Goal: Task Accomplishment & Management: Manage account settings

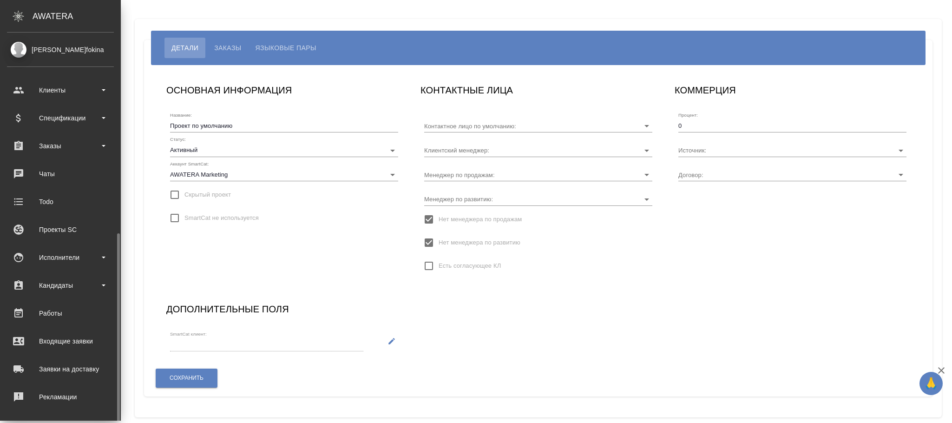
type input "[PERSON_NAME]"
type input "TUP-4405"
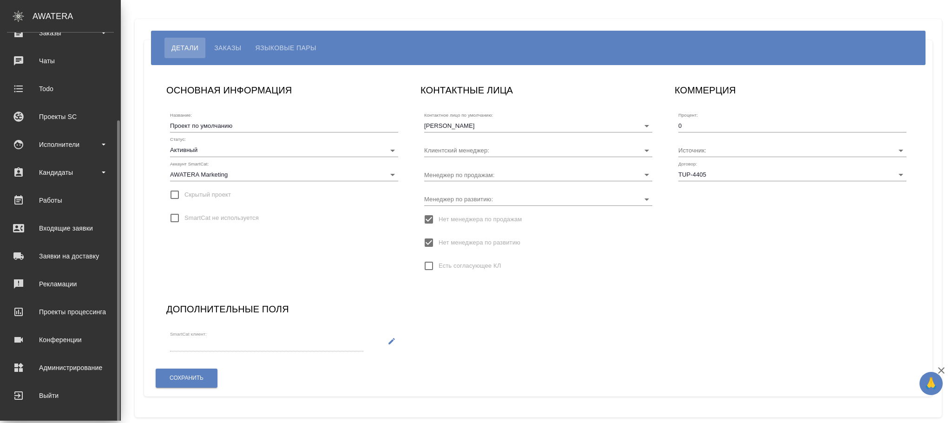
type input "Загородних Виктория"
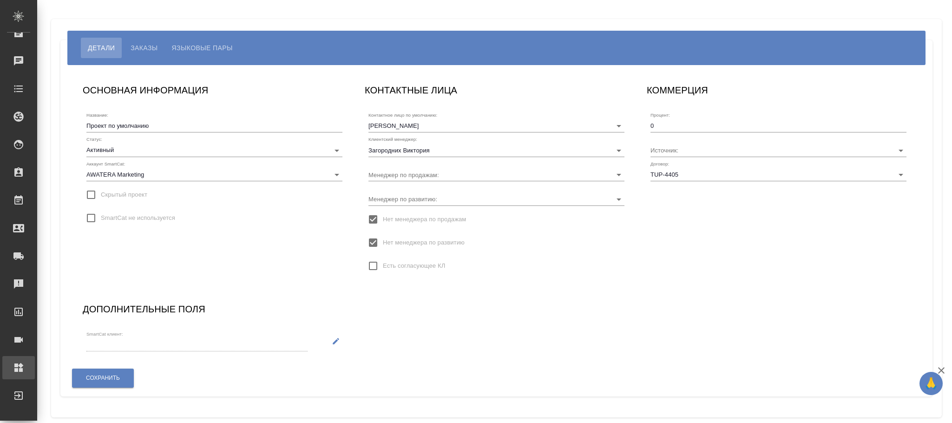
click at [19, 363] on div "Администрирование" at bounding box center [6, 368] width 23 height 14
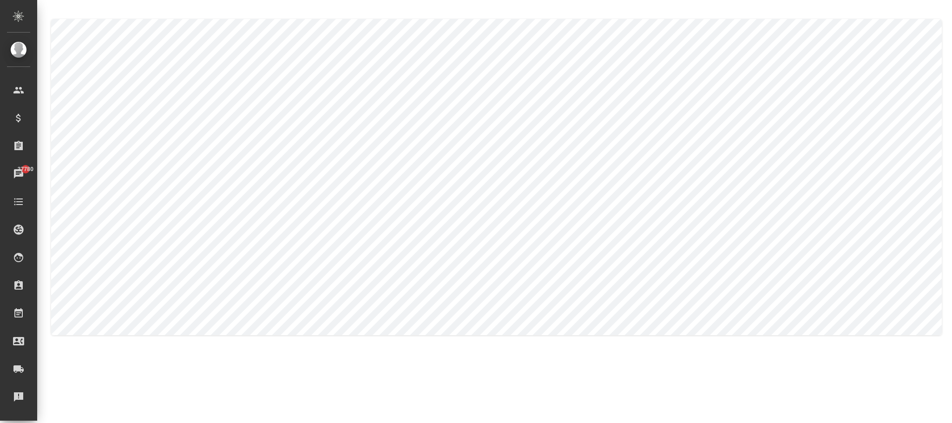
type textarea "Никита"
type textarea "Колышкин"
type textarea "Nikita"
type textarea "Kolyshkin"
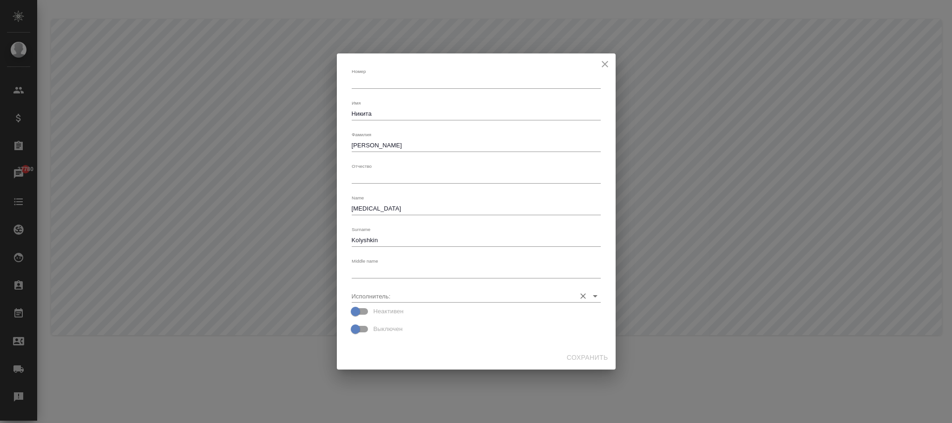
drag, startPoint x: 420, startPoint y: 297, endPoint x: 707, endPoint y: 422, distance: 313.1
click at [420, 297] on input "Исполнитель:" at bounding box center [461, 296] width 219 height 13
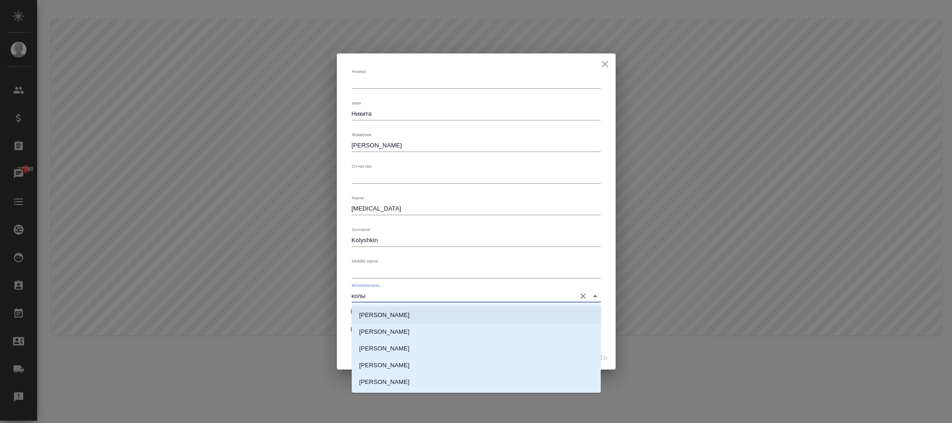
click at [414, 314] on li "Колышкин Никита" at bounding box center [476, 315] width 249 height 17
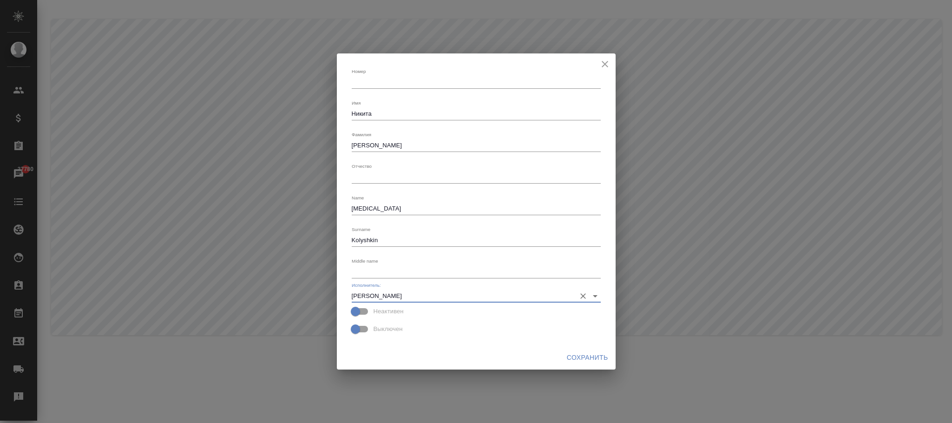
type input "Колышкин Никита"
click at [577, 350] on button "Сохранить" at bounding box center [587, 357] width 49 height 17
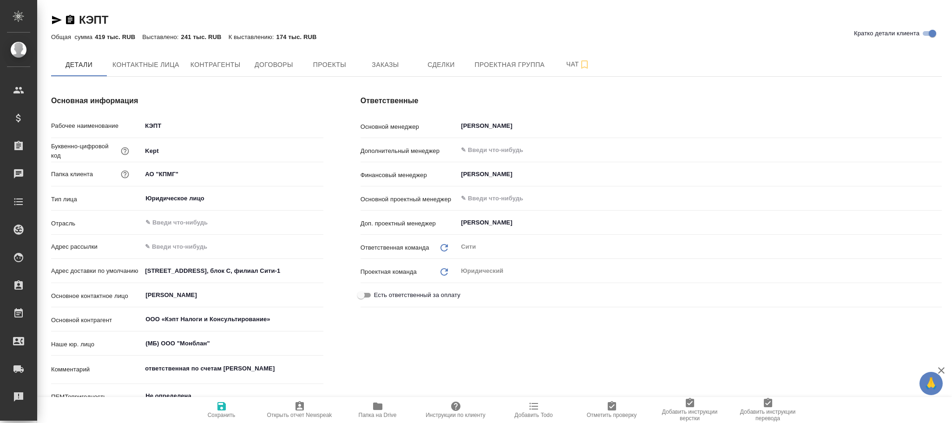
type textarea "x"
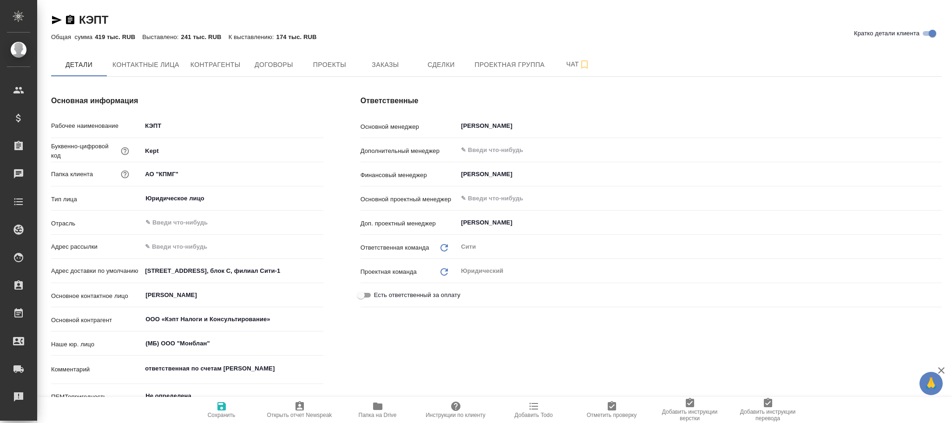
type textarea "x"
click at [334, 61] on span "Проекты" at bounding box center [329, 65] width 45 height 12
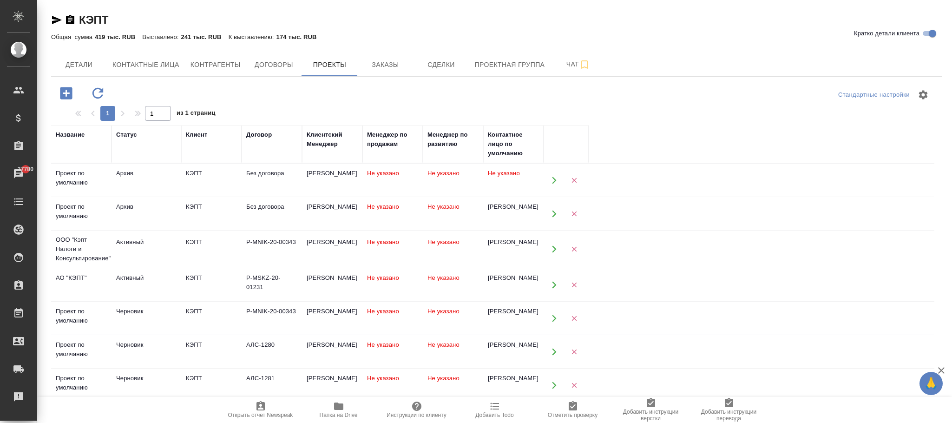
click at [416, 182] on td "Не указано" at bounding box center [393, 180] width 60 height 33
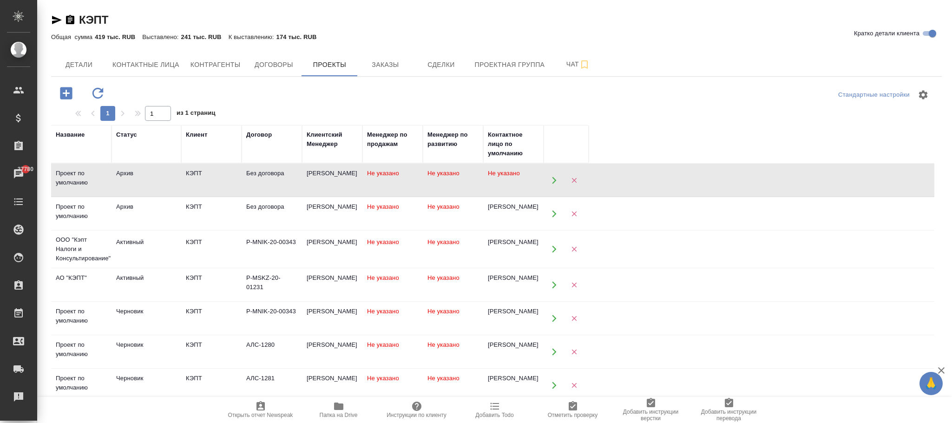
click at [439, 197] on td "Не указано" at bounding box center [453, 180] width 60 height 33
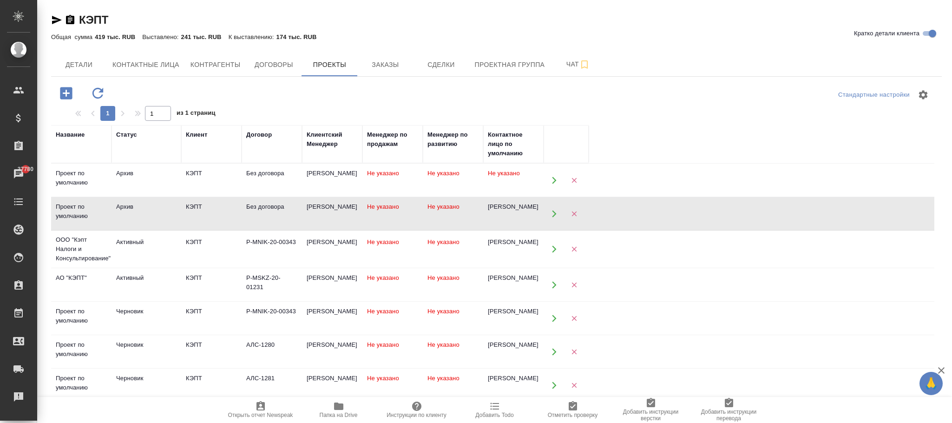
click at [438, 197] on td "Не указано" at bounding box center [453, 180] width 60 height 33
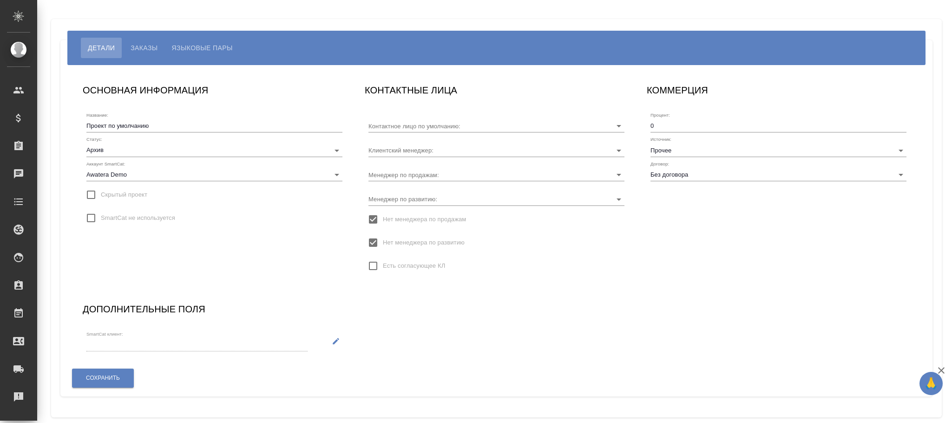
type input "Без договора"
type input "Горцева Мария"
click at [436, 240] on span "Нет менеджера по развитию" at bounding box center [424, 242] width 82 height 9
click at [383, 240] on input "Нет менеджера по развитию" at bounding box center [373, 243] width 20 height 20
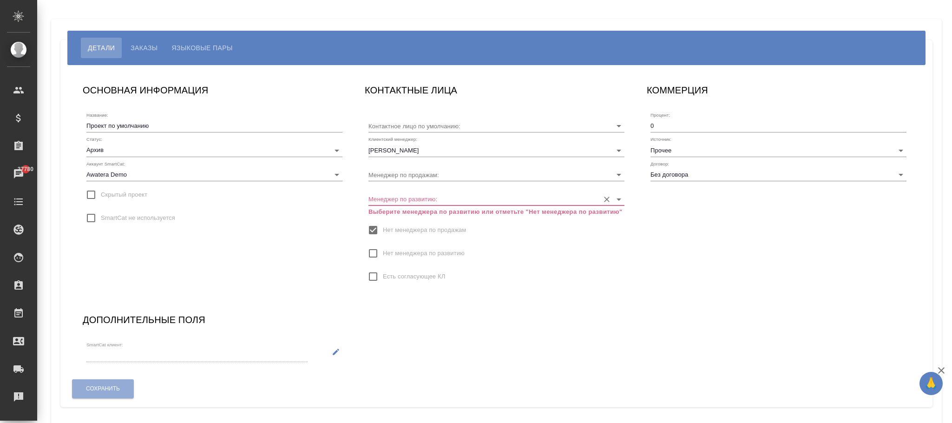
click at [424, 203] on input "Менеджер по развитию:" at bounding box center [482, 198] width 226 height 13
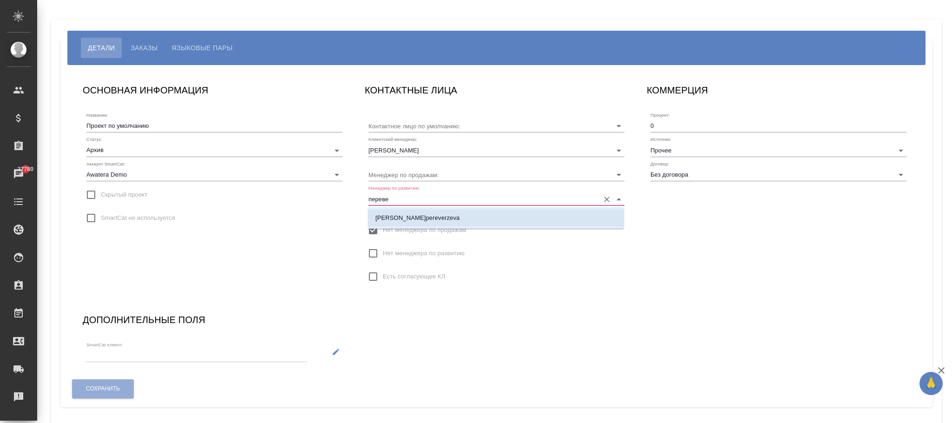
click at [436, 205] on body "🙏 .cls-1 fill:#fff; AWATERA Фокина Наталья n.fokina Клиенты Спецификации Заказы…" at bounding box center [476, 211] width 952 height 423
click at [441, 219] on p "Переверзева Анна a.pereverzeva" at bounding box center [418, 217] width 84 height 9
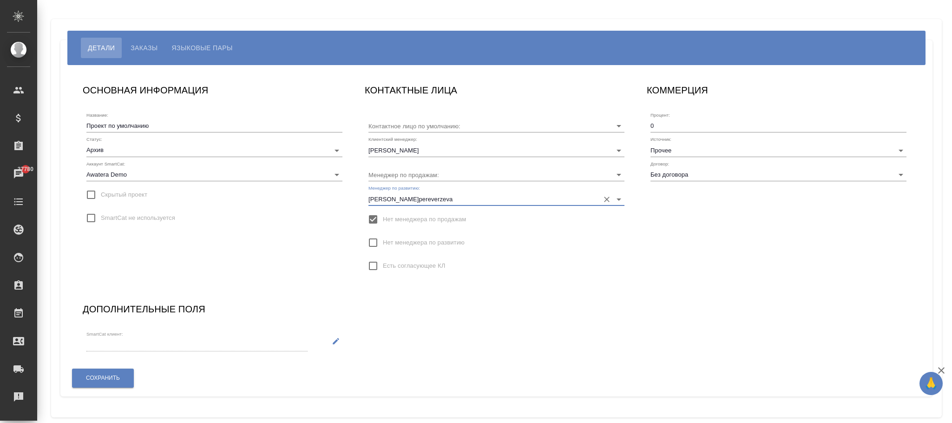
type input "Переверзева Анна a.pereverzeva"
click at [106, 375] on span "Сохранить" at bounding box center [103, 378] width 34 height 8
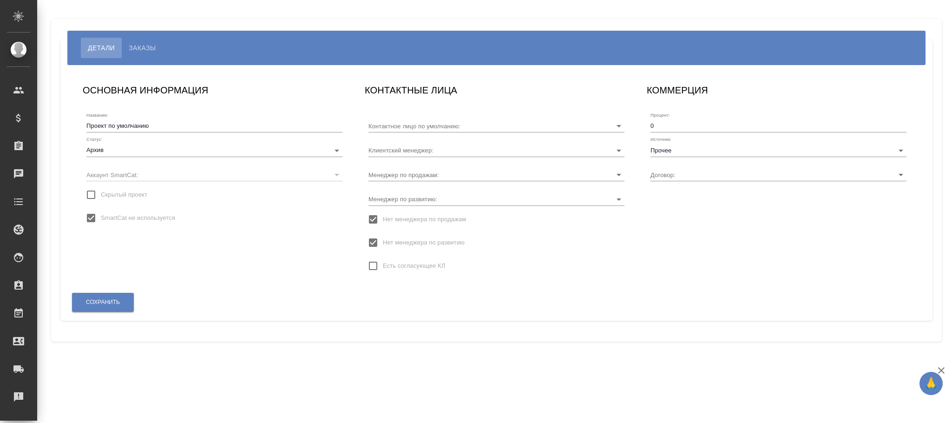
type input "Филиппова Ольга"
type input "Без договора"
type input "Ламонова Евгения"
click at [395, 247] on span "Нет менеджера по развитию" at bounding box center [424, 242] width 82 height 9
click at [383, 247] on input "Нет менеджера по развитию" at bounding box center [373, 243] width 20 height 20
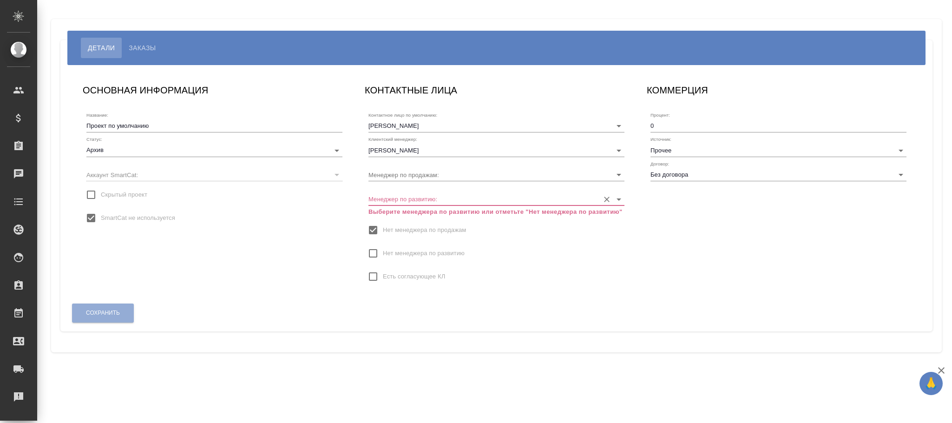
click at [395, 196] on input "Менеджер по развитию:" at bounding box center [482, 198] width 226 height 13
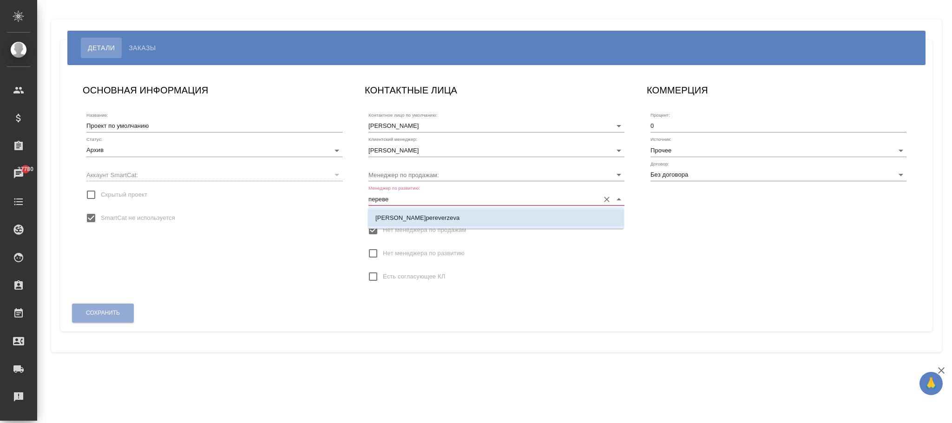
drag, startPoint x: 494, startPoint y: 222, endPoint x: 494, endPoint y: 217, distance: 5.1
click at [494, 221] on li "[PERSON_NAME]pereverzeva" at bounding box center [496, 218] width 256 height 17
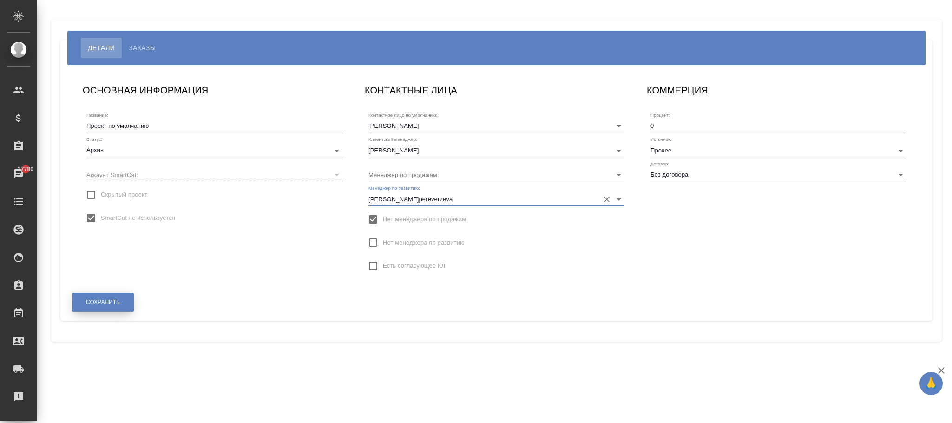
type input "[PERSON_NAME]pereverzeva"
click at [107, 300] on span "Сохранить" at bounding box center [103, 302] width 34 height 8
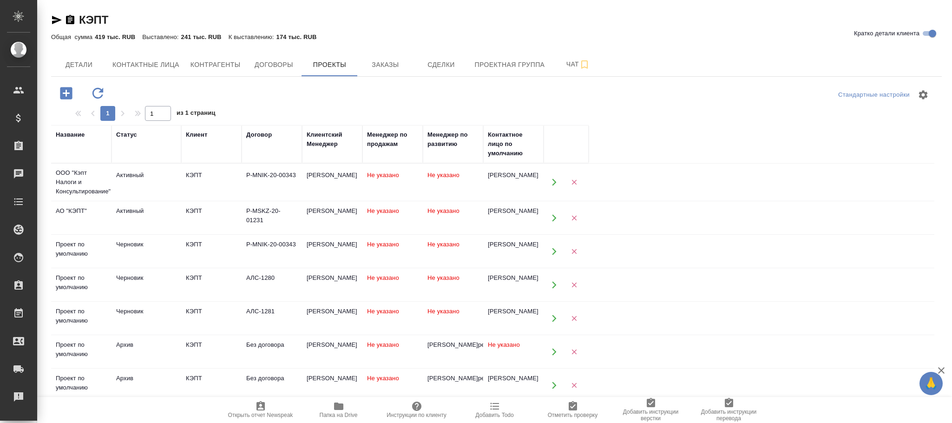
click at [423, 182] on td "Не указано" at bounding box center [453, 182] width 60 height 33
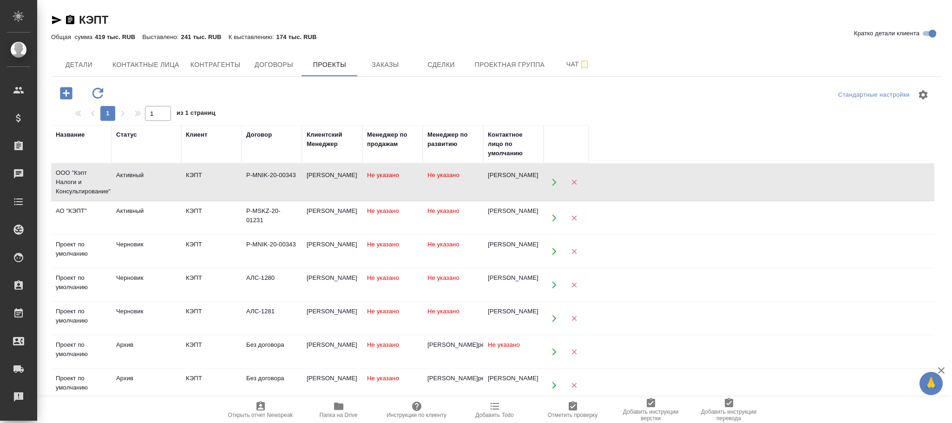
click at [423, 182] on td "Не указано" at bounding box center [453, 182] width 60 height 33
click at [434, 198] on td "Не указано" at bounding box center [453, 182] width 60 height 33
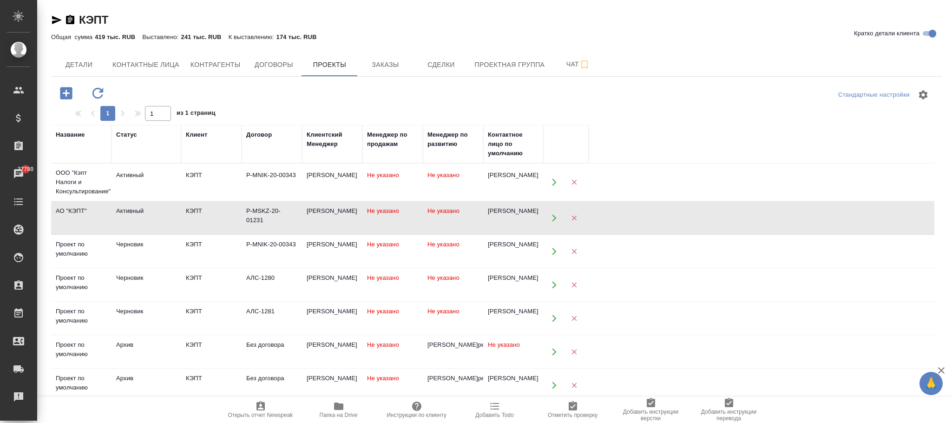
click at [434, 198] on td "Не указано" at bounding box center [453, 182] width 60 height 33
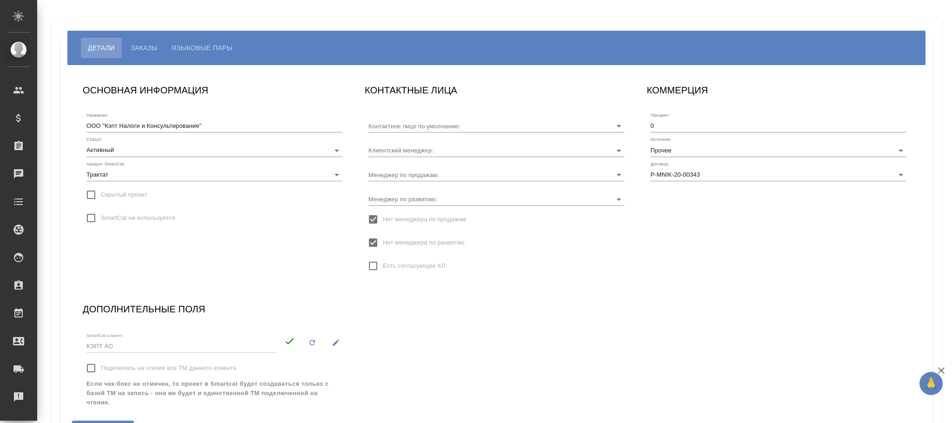
type input "[PERSON_NAME]"
click at [409, 238] on span "Нет менеджера по развитию" at bounding box center [424, 242] width 82 height 9
click at [383, 238] on input "Нет менеджера по развитию" at bounding box center [373, 243] width 20 height 20
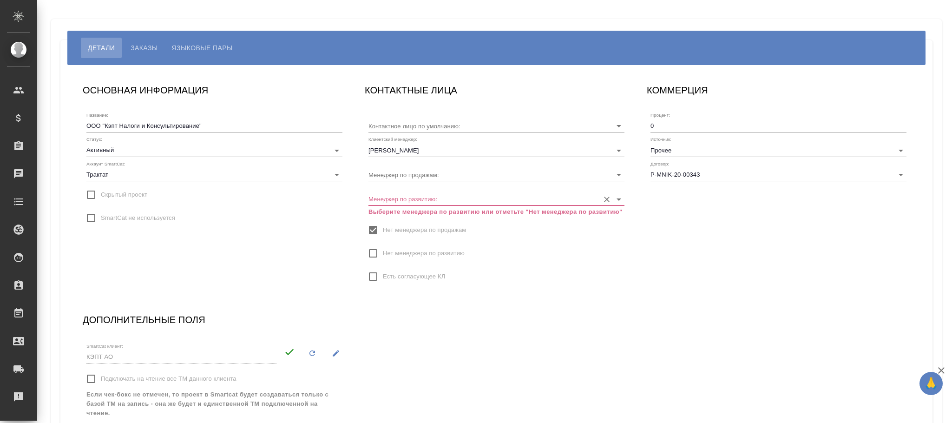
click at [406, 197] on input "Менеджер по развитию:" at bounding box center [482, 198] width 226 height 13
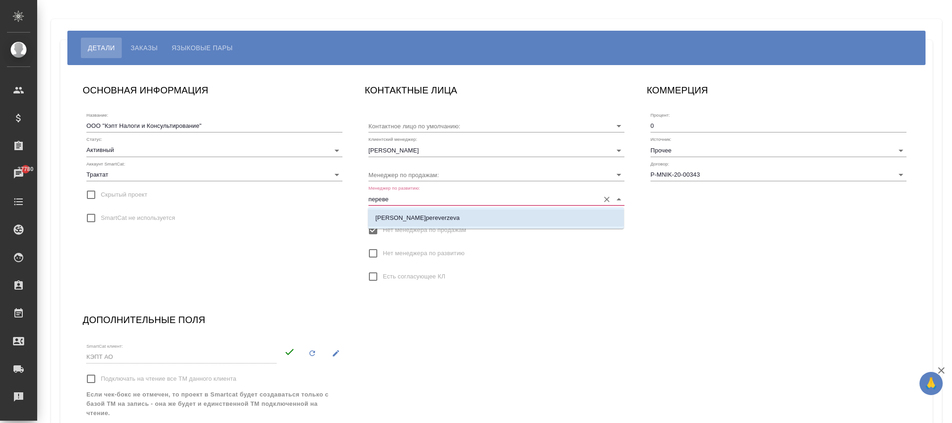
drag, startPoint x: 472, startPoint y: 233, endPoint x: 472, endPoint y: 226, distance: 7.4
click at [472, 231] on div "Нет менеджера по продажам" at bounding box center [497, 230] width 256 height 20
click at [455, 201] on input "переве" at bounding box center [482, 198] width 226 height 13
click at [460, 219] on p "[PERSON_NAME]pereverzeva" at bounding box center [418, 217] width 84 height 9
type input "[PERSON_NAME]pereverzeva"
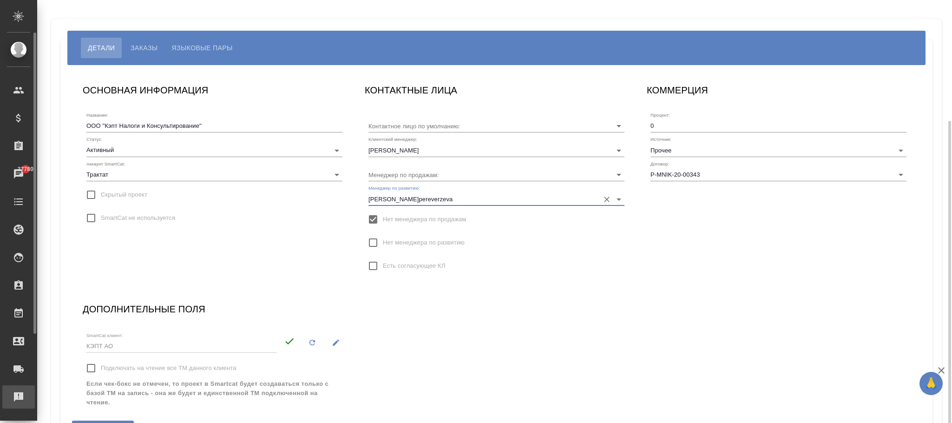
scroll to position [65, 0]
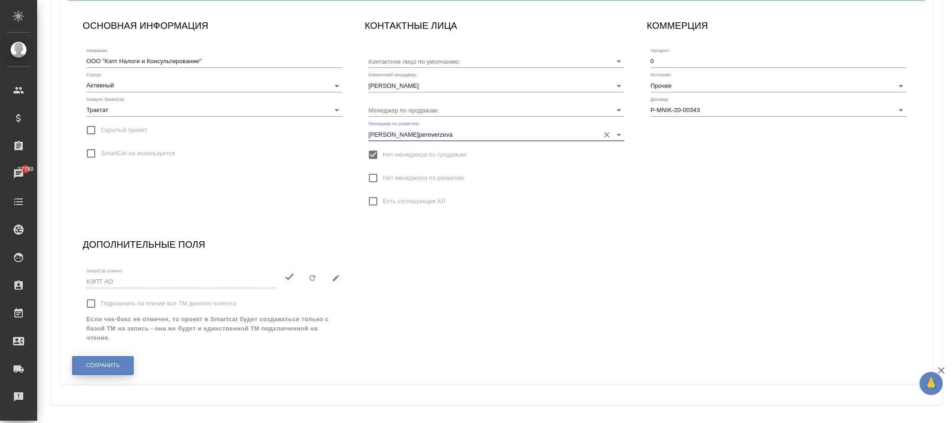
drag, startPoint x: 107, startPoint y: 363, endPoint x: 212, endPoint y: 286, distance: 129.8
click at [111, 360] on button "Сохранить" at bounding box center [103, 365] width 62 height 19
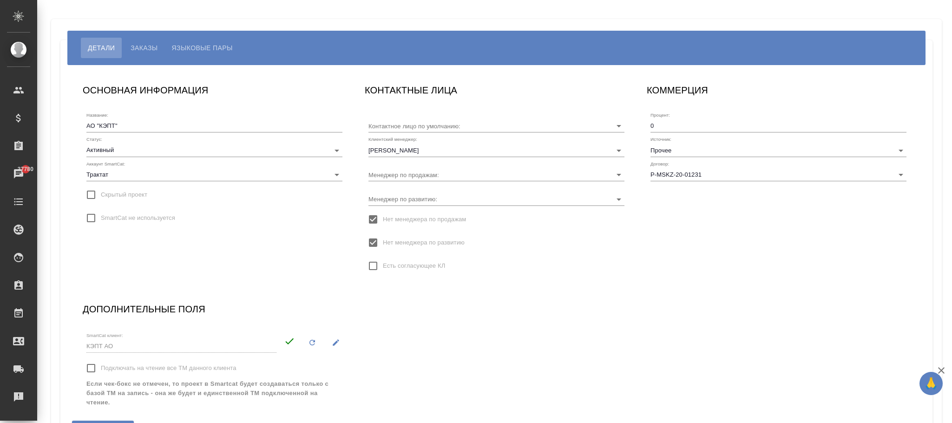
click at [434, 247] on label "Нет менеджера по развитию" at bounding box center [413, 243] width 101 height 20
click at [383, 247] on input "Нет менеджера по развитию" at bounding box center [373, 243] width 20 height 20
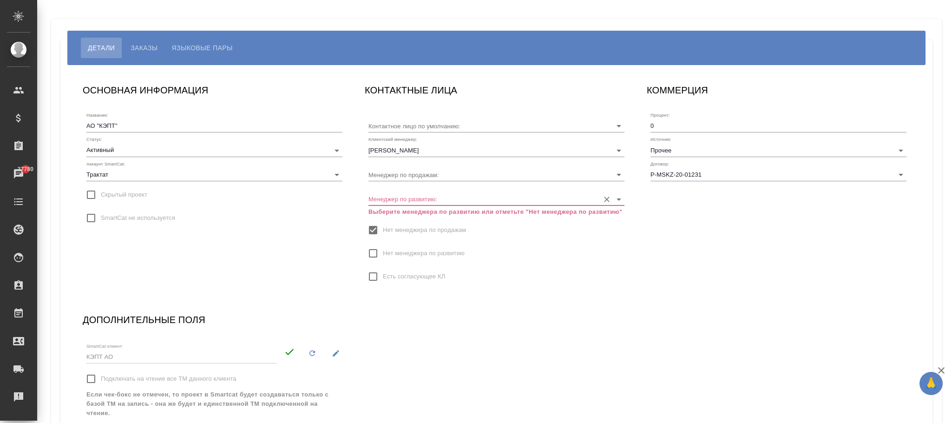
click at [437, 201] on input "Менеджер по развитию:" at bounding box center [482, 198] width 226 height 13
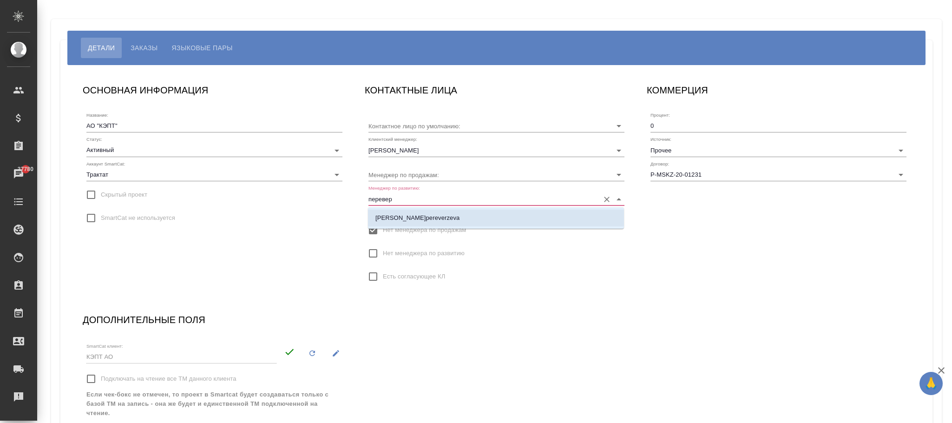
click at [426, 212] on li "[PERSON_NAME]pereverzeva" at bounding box center [496, 218] width 256 height 17
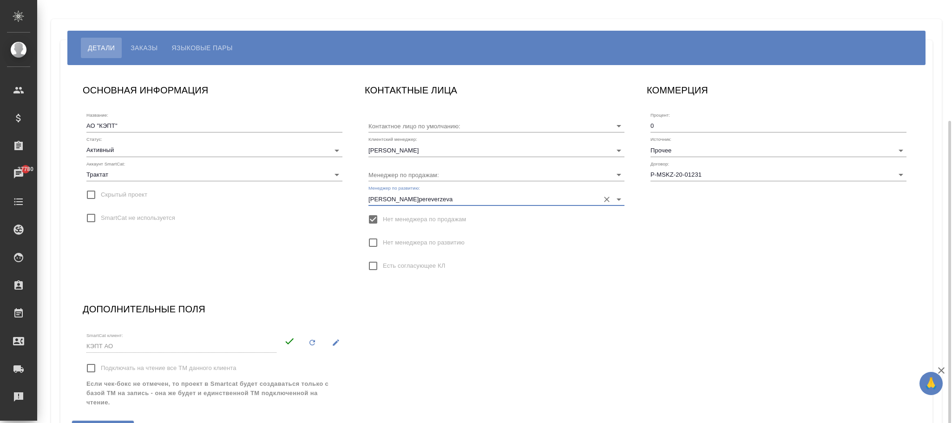
scroll to position [65, 0]
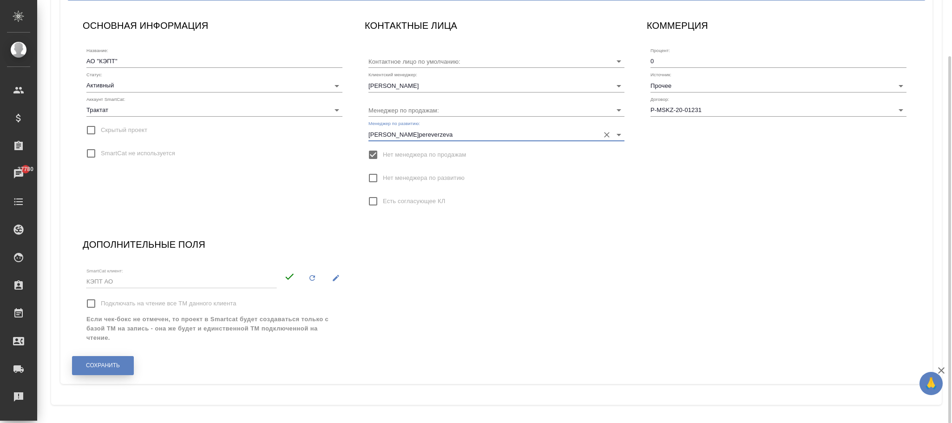
type input "[PERSON_NAME]pereverzeva"
click at [105, 367] on span "Сохранить" at bounding box center [103, 366] width 34 height 8
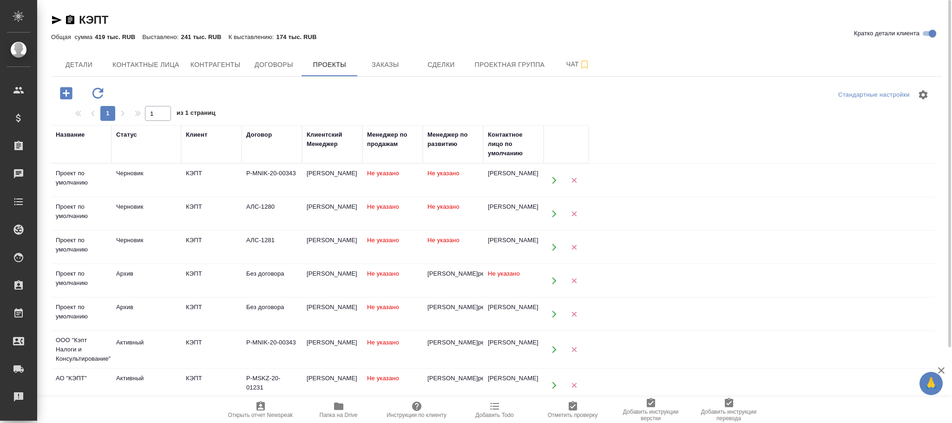
click at [338, 178] on div "[PERSON_NAME]" at bounding box center [332, 173] width 51 height 9
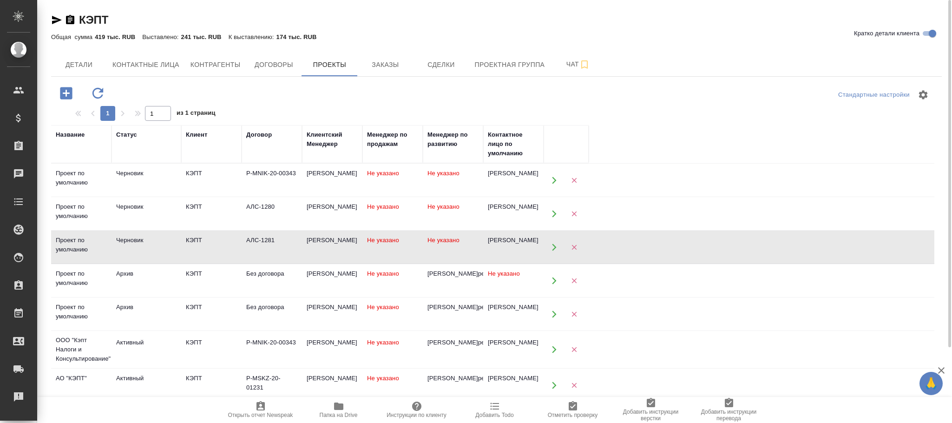
click at [338, 178] on div "[PERSON_NAME]" at bounding box center [332, 173] width 51 height 9
click at [465, 197] on td "Не указано" at bounding box center [453, 180] width 60 height 33
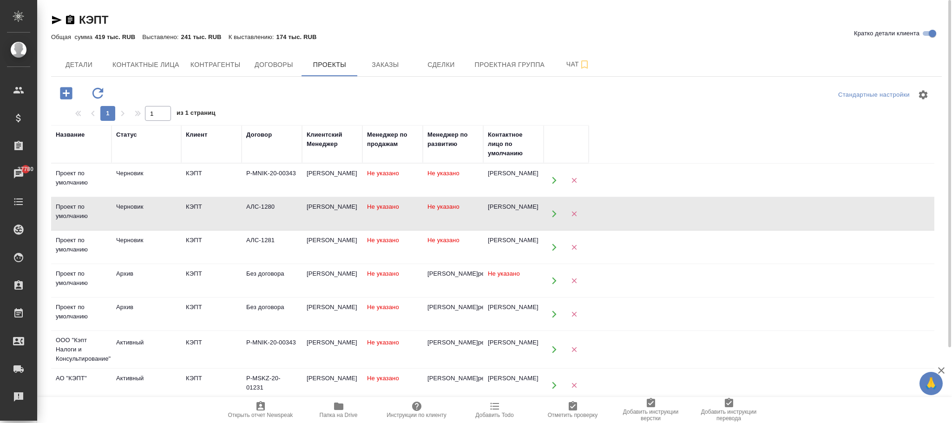
click at [465, 197] on td "Не указано" at bounding box center [453, 180] width 60 height 33
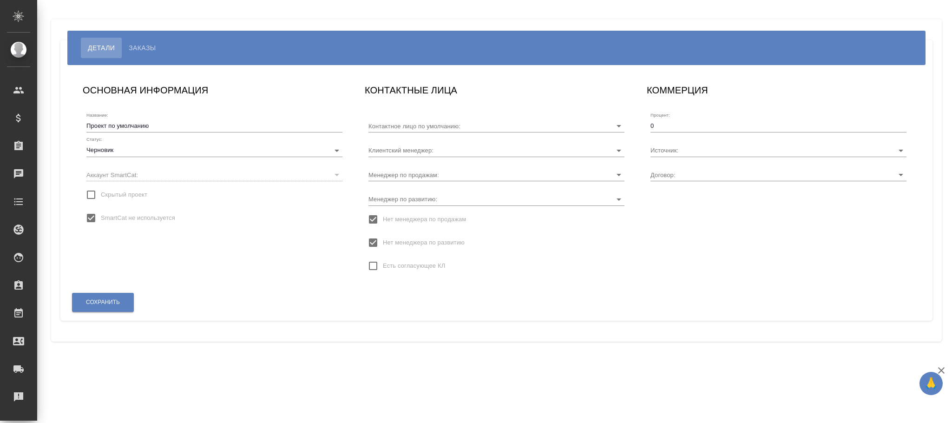
type input "АЛС-1281"
type input "[PERSON_NAME]"
click at [419, 239] on span "Нет менеджера по развитию" at bounding box center [424, 242] width 82 height 9
click at [383, 239] on input "Нет менеджера по развитию" at bounding box center [373, 243] width 20 height 20
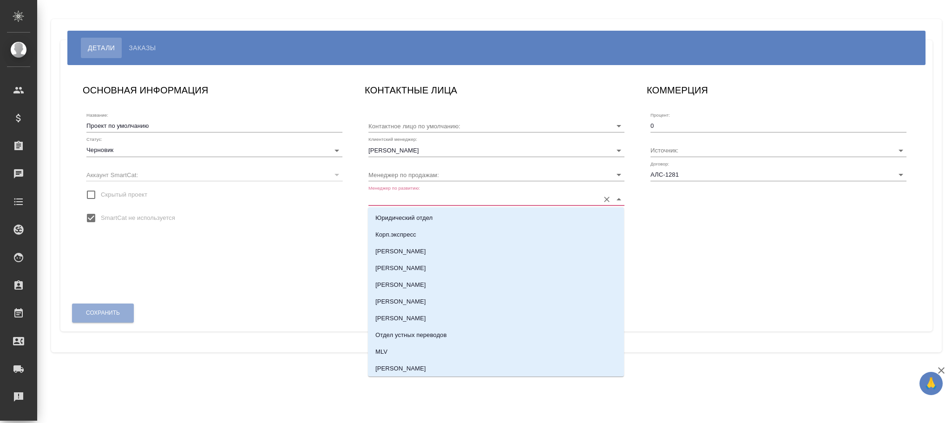
click at [420, 197] on input "Менеджер по развитию:" at bounding box center [482, 198] width 226 height 13
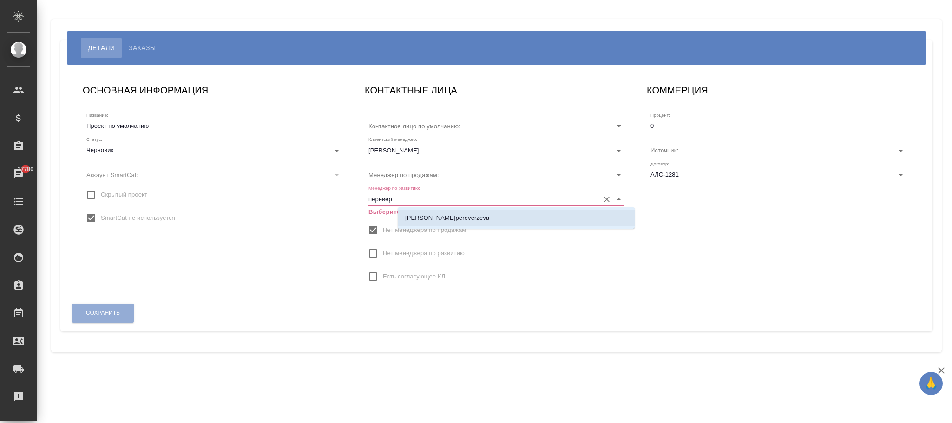
click at [565, 215] on li "[PERSON_NAME]pereverzeva" at bounding box center [516, 218] width 237 height 17
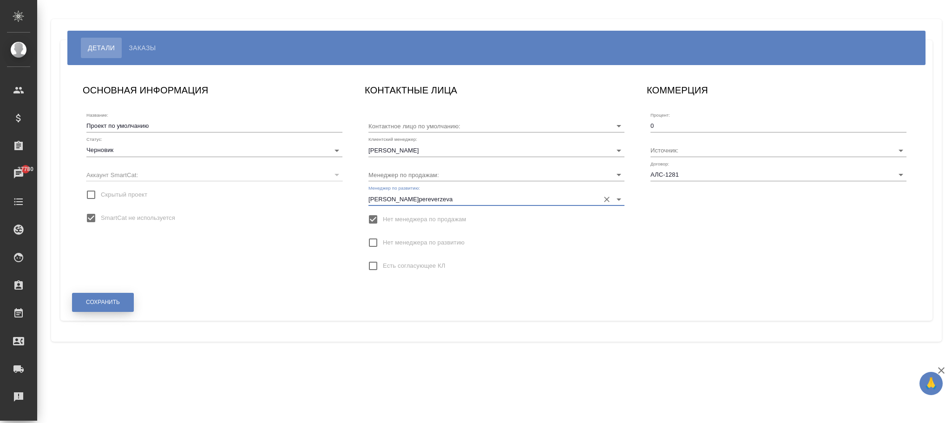
type input "[PERSON_NAME]pereverzeva"
click at [128, 296] on button "Сохранить" at bounding box center [103, 302] width 62 height 19
click at [408, 199] on input "Менеджер по развитию:" at bounding box center [482, 198] width 226 height 13
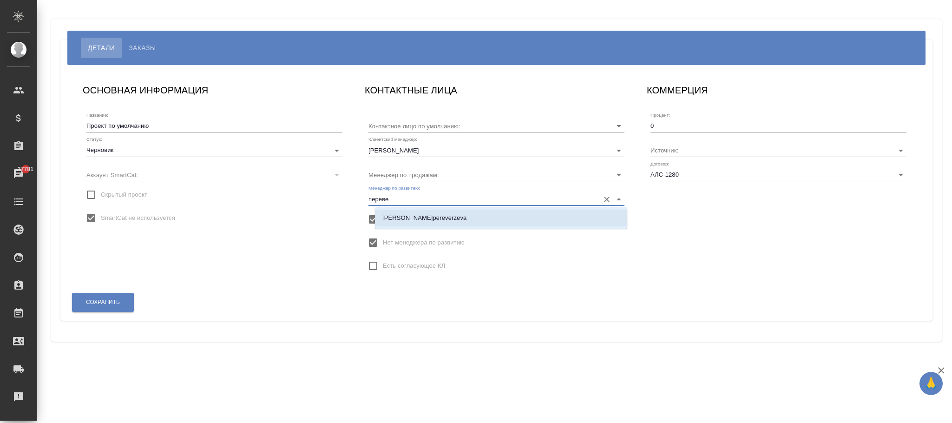
click at [486, 222] on li "[PERSON_NAME]pereverzeva" at bounding box center [501, 218] width 252 height 17
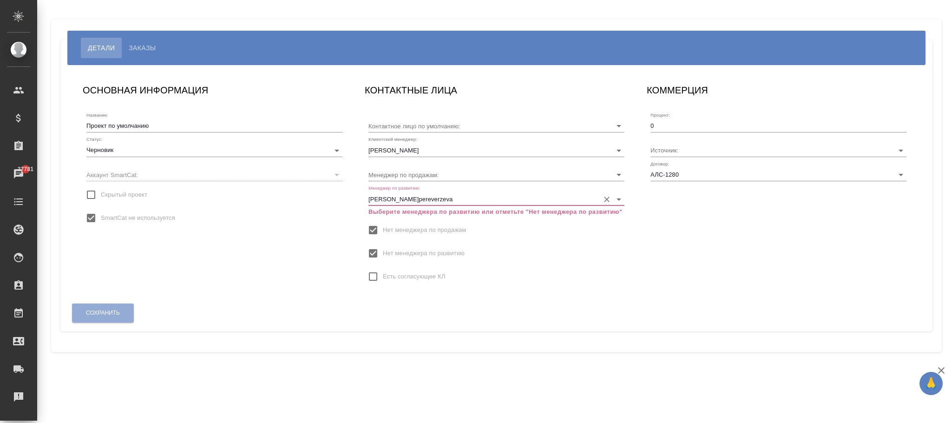
type input "Переверзева Анна a.pereverzeva"
click at [449, 251] on span "Нет менеджера по развитию" at bounding box center [424, 253] width 82 height 9
click at [383, 251] on input "Нет менеджера по развитию" at bounding box center [373, 254] width 20 height 20
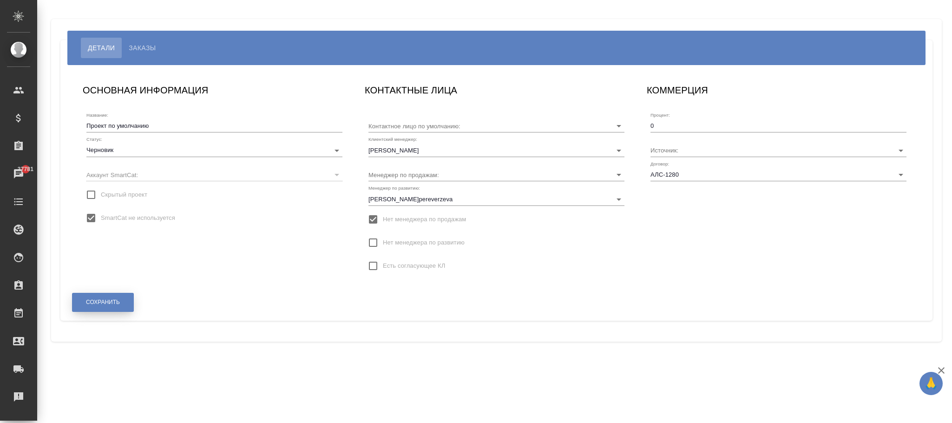
click at [101, 303] on span "Сохранить" at bounding box center [103, 302] width 34 height 8
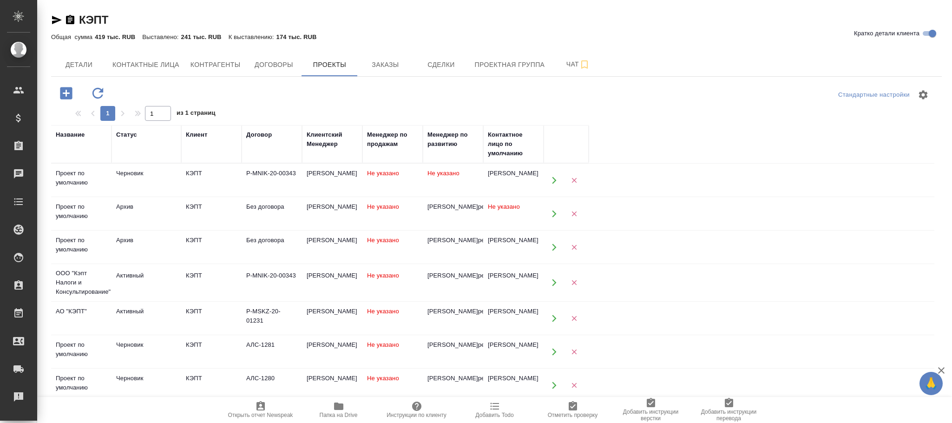
click at [428, 178] on td "Не указано" at bounding box center [453, 180] width 60 height 33
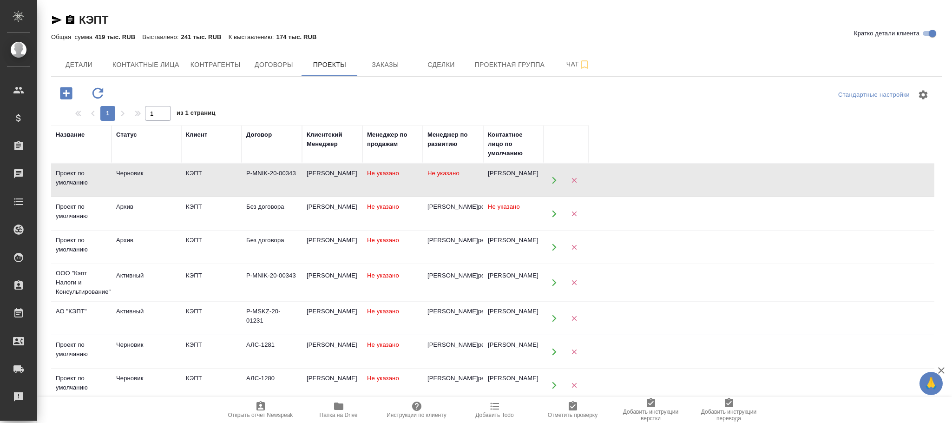
click at [428, 178] on td "Не указано" at bounding box center [453, 180] width 60 height 33
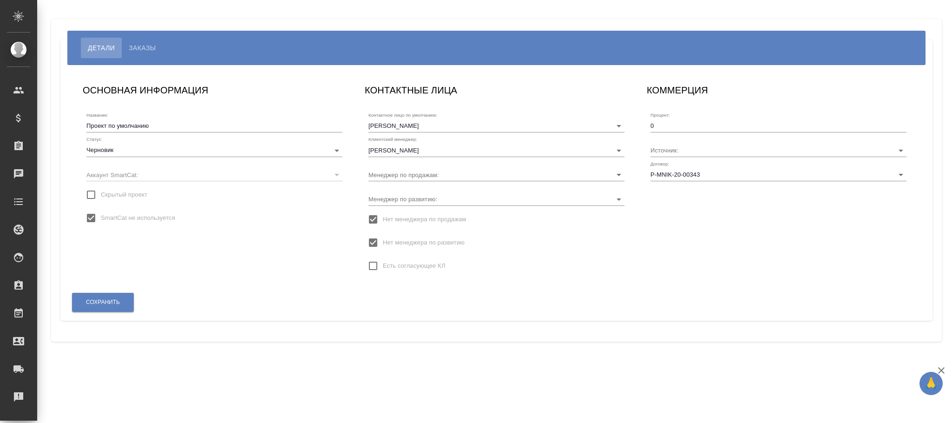
type input "[PERSON_NAME]"
click at [383, 243] on input "Нет менеджера по развитию" at bounding box center [373, 243] width 20 height 20
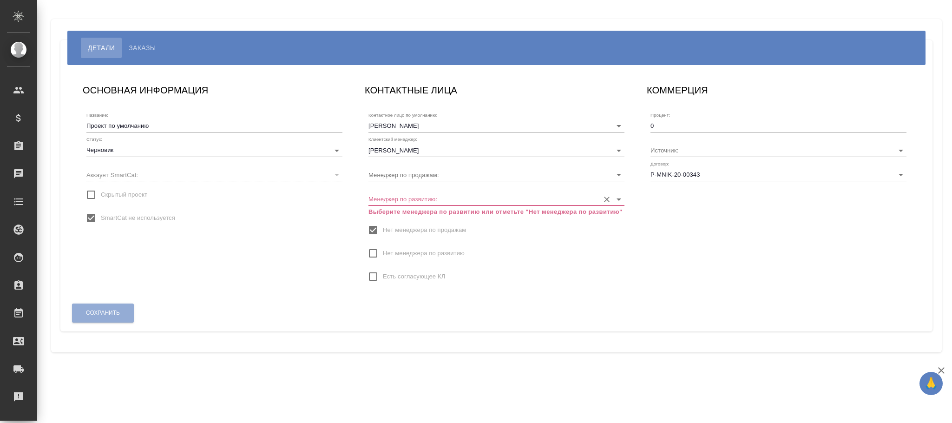
click at [402, 196] on input "Менеджер по развитию:" at bounding box center [482, 198] width 226 height 13
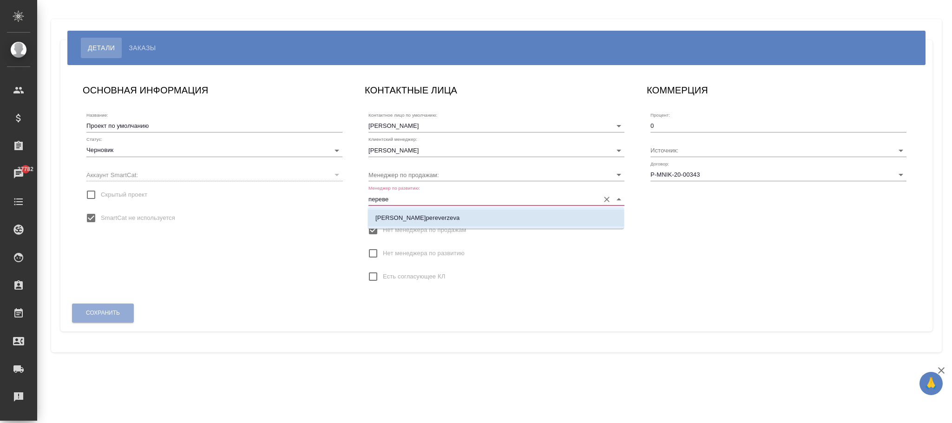
drag, startPoint x: 460, startPoint y: 225, endPoint x: 470, endPoint y: 220, distance: 11.0
click at [460, 224] on li "Переверзева Анна a.pereverzeva" at bounding box center [496, 218] width 256 height 17
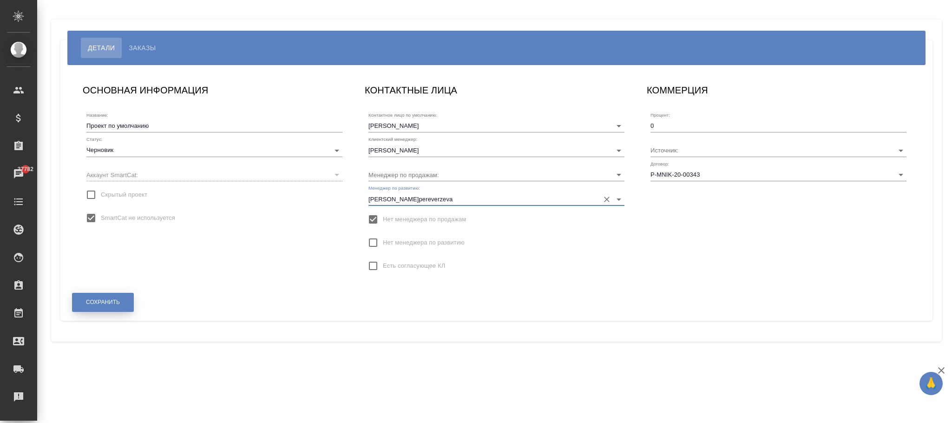
type input "Переверзева Анна a.pereverzeva"
click at [115, 300] on span "Сохранить" at bounding box center [103, 302] width 34 height 8
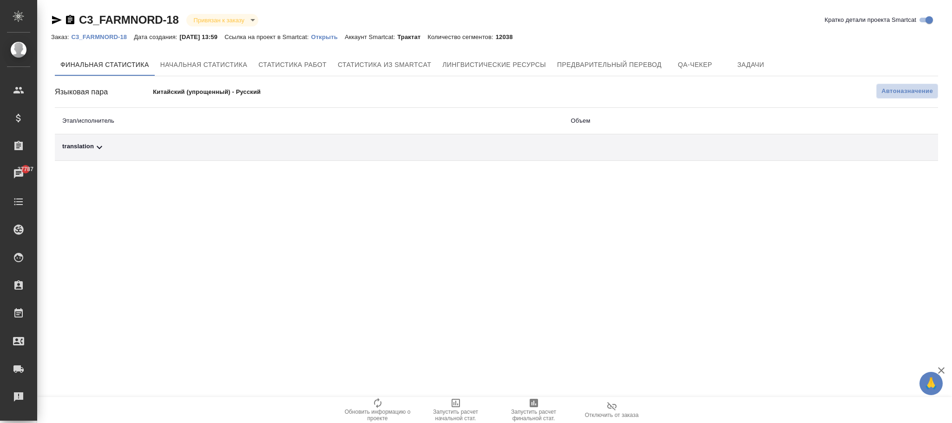
click at [892, 95] on span "Автоназначение" at bounding box center [908, 90] width 52 height 9
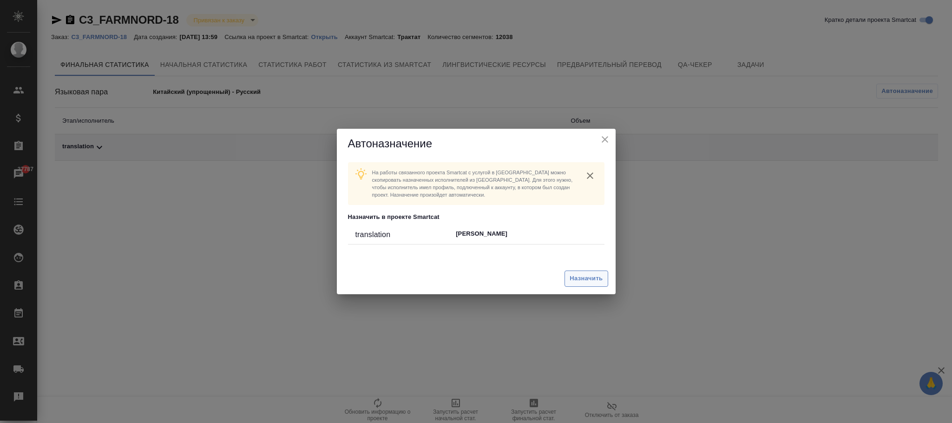
click at [579, 276] on span "Назначить" at bounding box center [586, 278] width 33 height 11
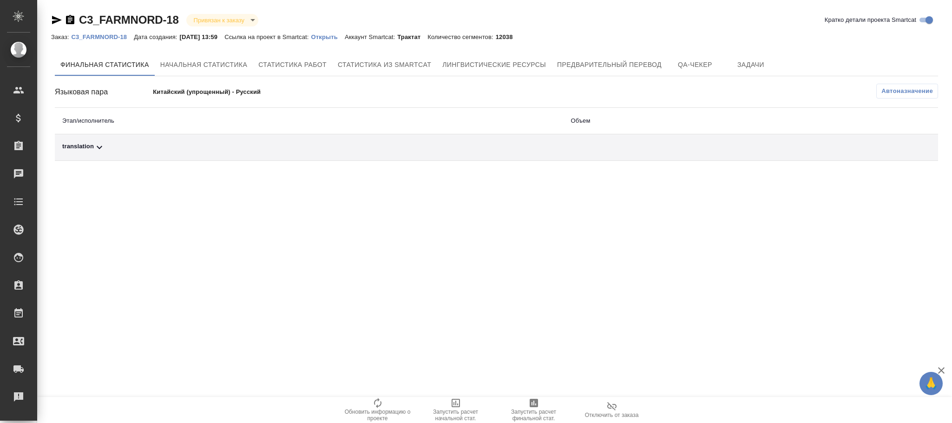
click at [108, 36] on p "C3_FARMNORD-18" at bounding box center [102, 36] width 63 height 7
click at [116, 37] on p "C3_FARMNORD-18" at bounding box center [102, 36] width 63 height 7
click at [899, 98] on button "Автоназначение" at bounding box center [908, 91] width 62 height 15
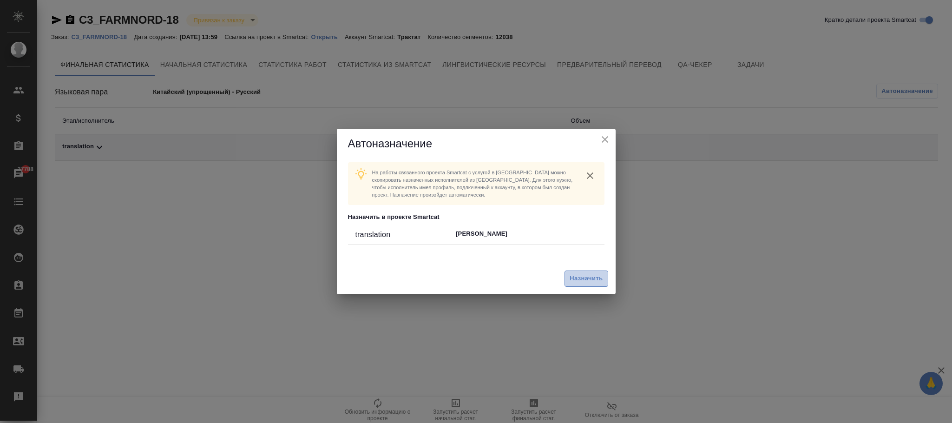
click at [597, 277] on span "Назначить" at bounding box center [586, 278] width 33 height 11
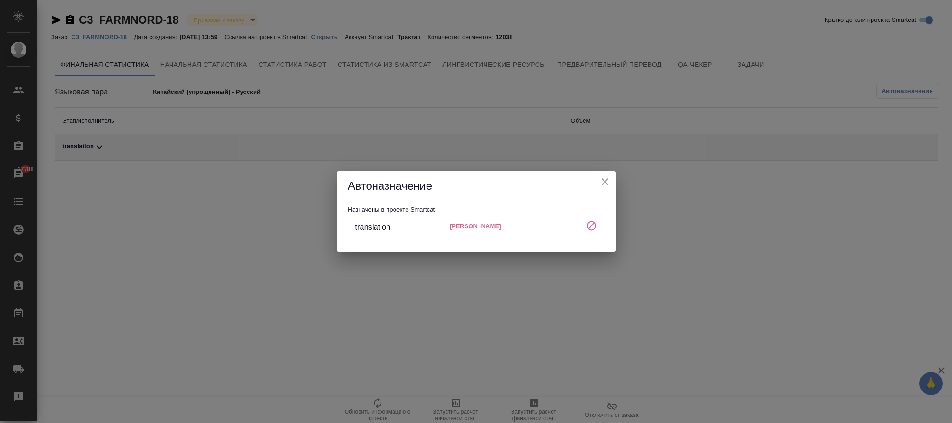
click at [606, 183] on icon "close" at bounding box center [605, 181] width 7 height 7
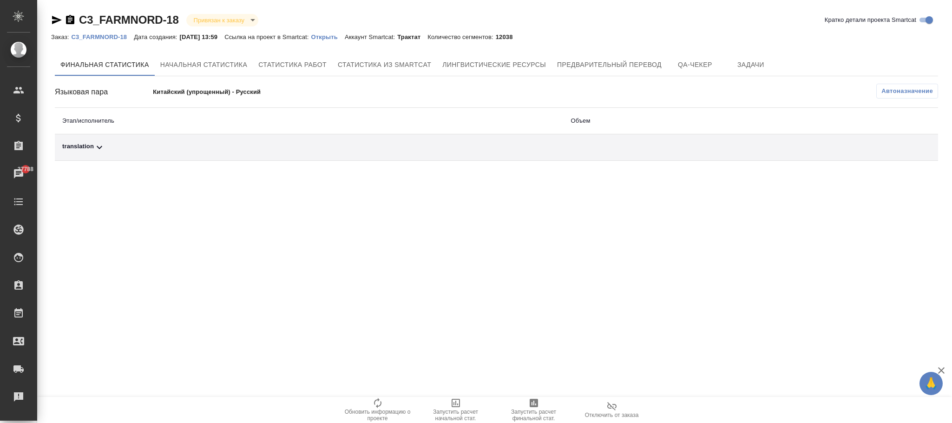
click at [915, 92] on span "Автоназначение" at bounding box center [908, 90] width 52 height 9
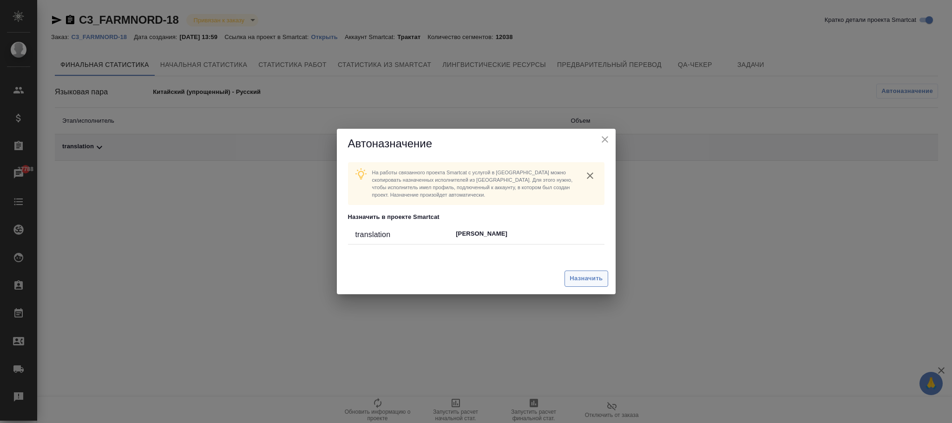
click at [582, 279] on span "Назначить" at bounding box center [586, 278] width 33 height 11
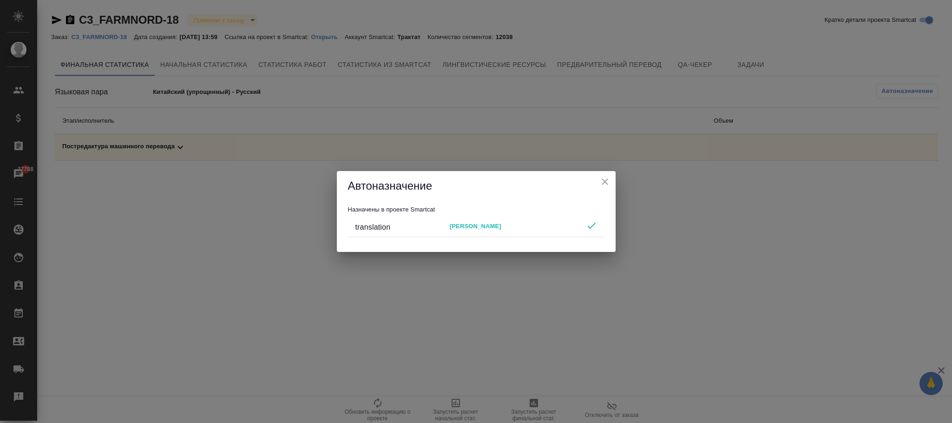
click at [601, 180] on icon "close" at bounding box center [605, 181] width 11 height 11
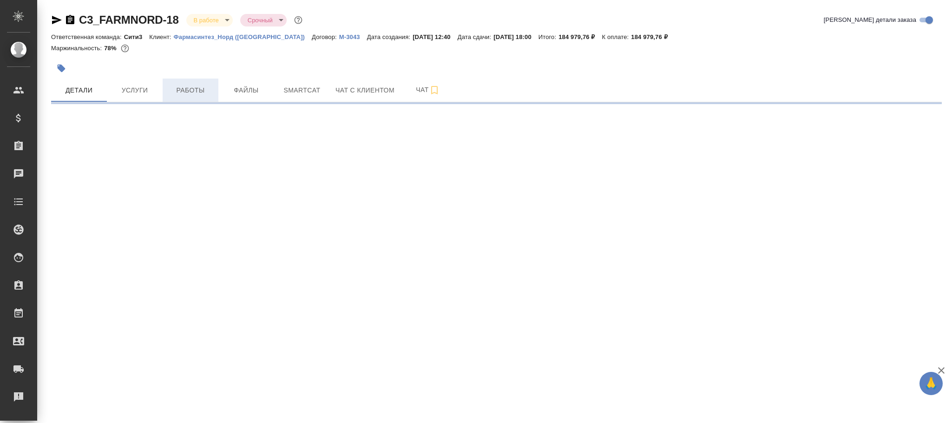
select select "RU"
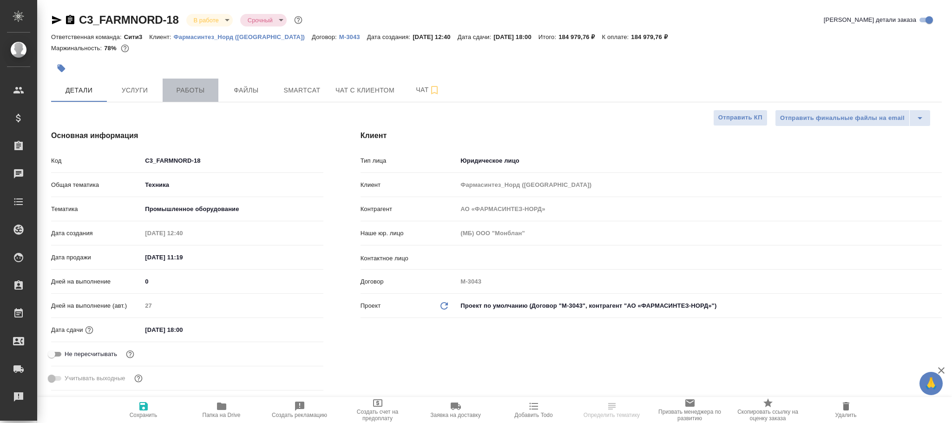
click at [187, 88] on span "Работы" at bounding box center [190, 91] width 45 height 12
type textarea "x"
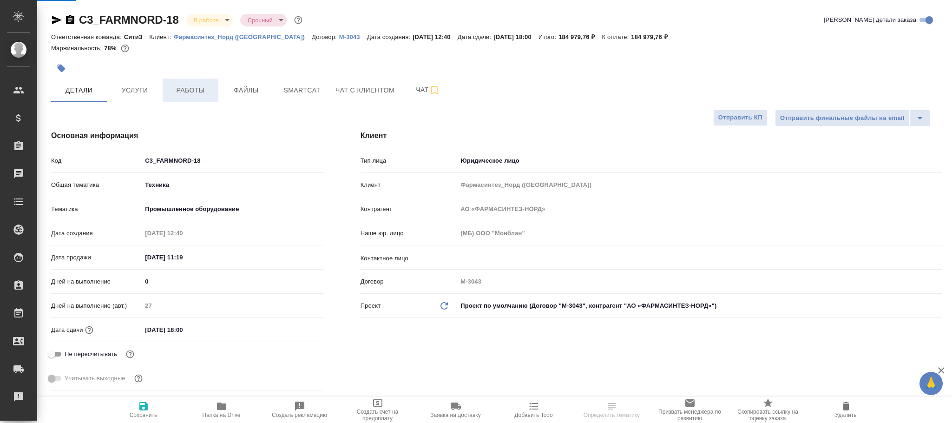
type textarea "x"
click at [190, 88] on span "Работы" at bounding box center [190, 91] width 45 height 12
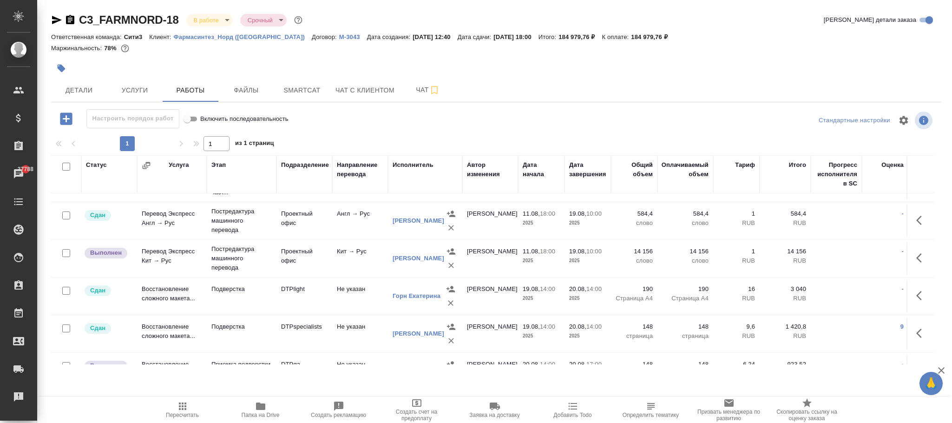
scroll to position [70, 0]
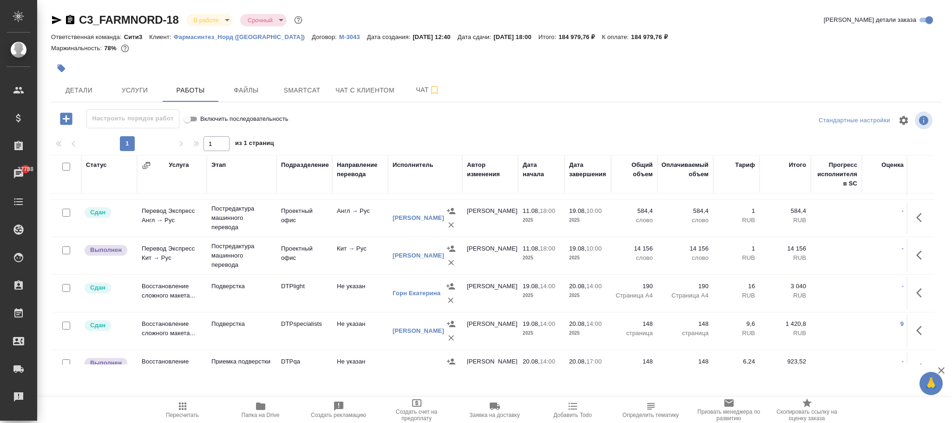
click at [66, 116] on icon "button" at bounding box center [66, 119] width 16 height 16
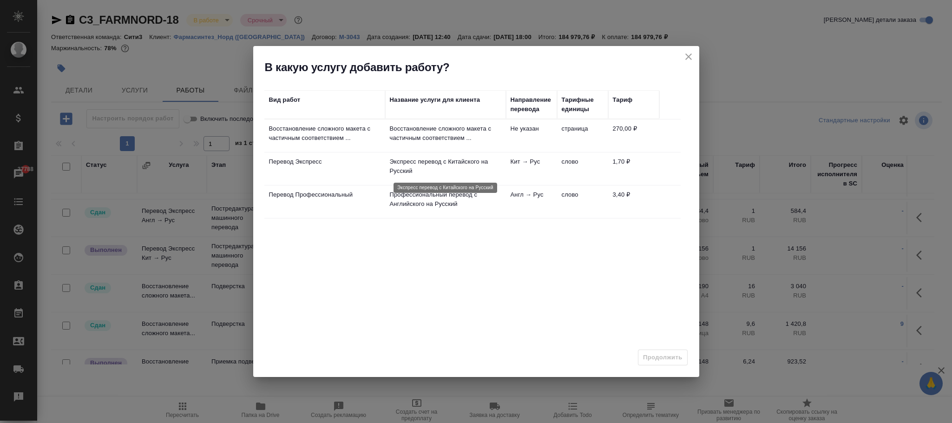
click at [483, 162] on p "Экспресс перевод с Китайского на Русский" at bounding box center [446, 166] width 112 height 19
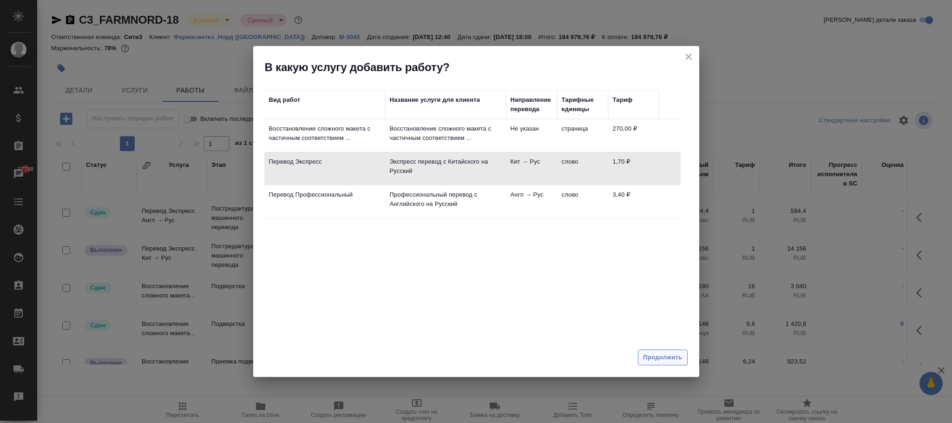
click at [668, 356] on span "Продолжить" at bounding box center [662, 357] width 39 height 11
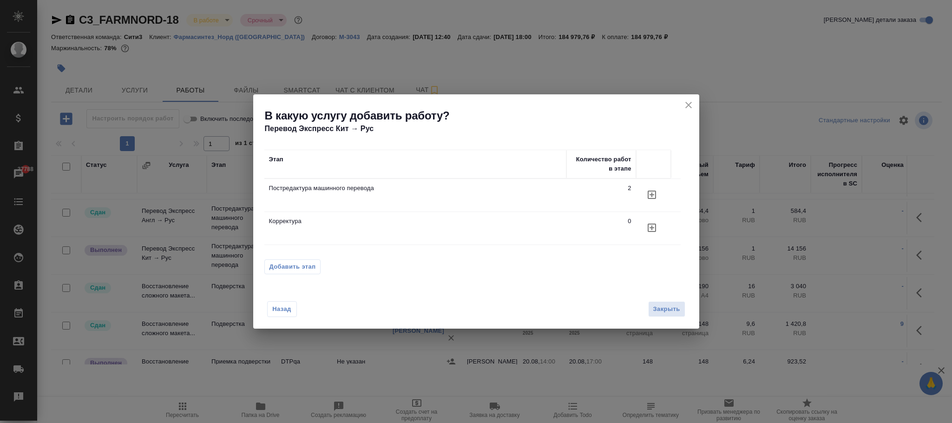
click at [648, 194] on icon "button" at bounding box center [652, 195] width 8 height 8
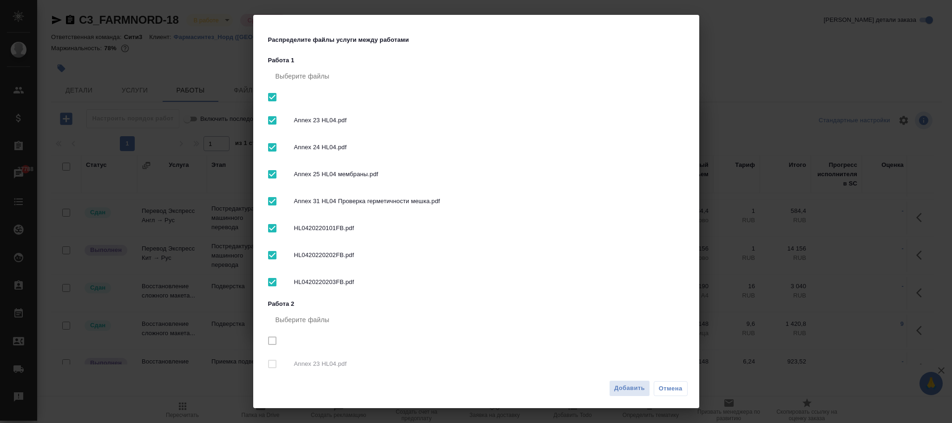
checkbox input "true"
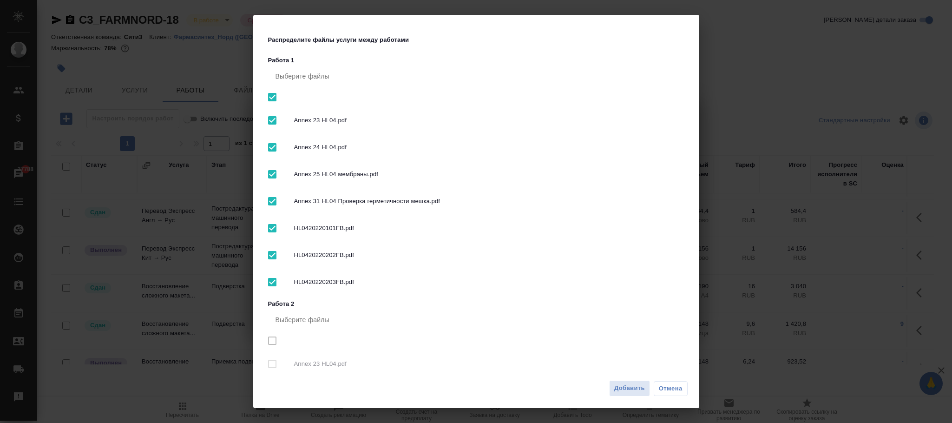
checkbox input "true"
click at [630, 384] on span "Добавить" at bounding box center [629, 388] width 31 height 11
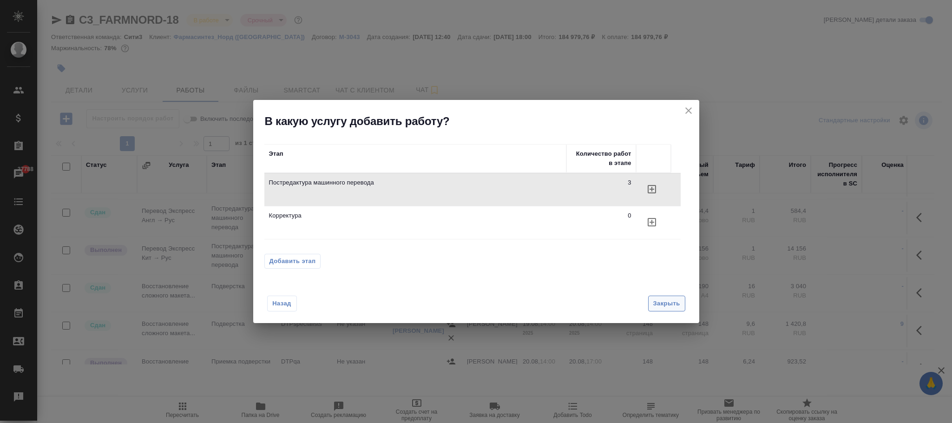
click at [661, 304] on span "Закрыть" at bounding box center [667, 303] width 27 height 11
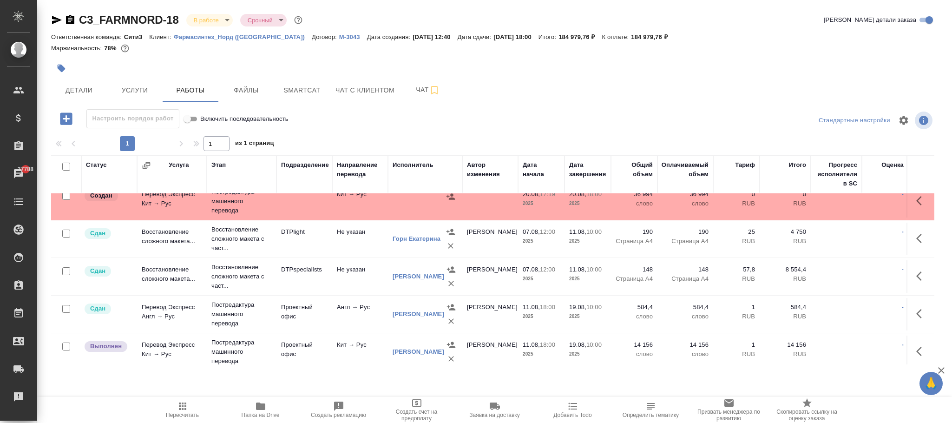
scroll to position [0, 0]
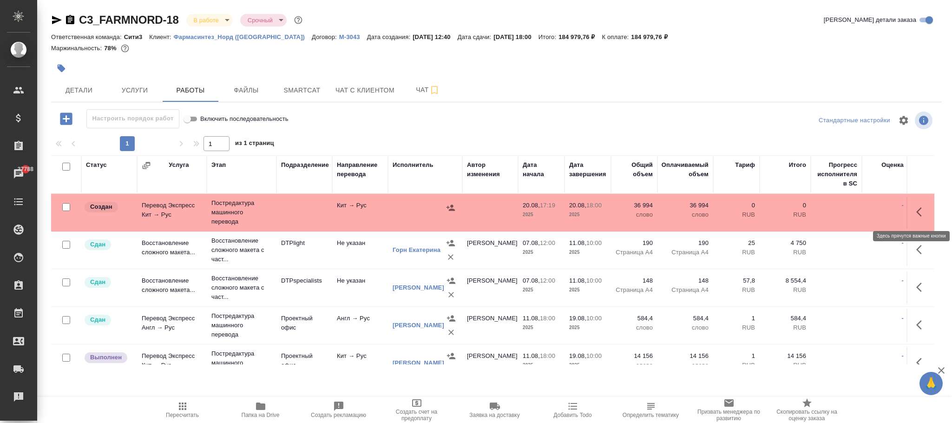
click at [917, 210] on icon "button" at bounding box center [920, 211] width 6 height 9
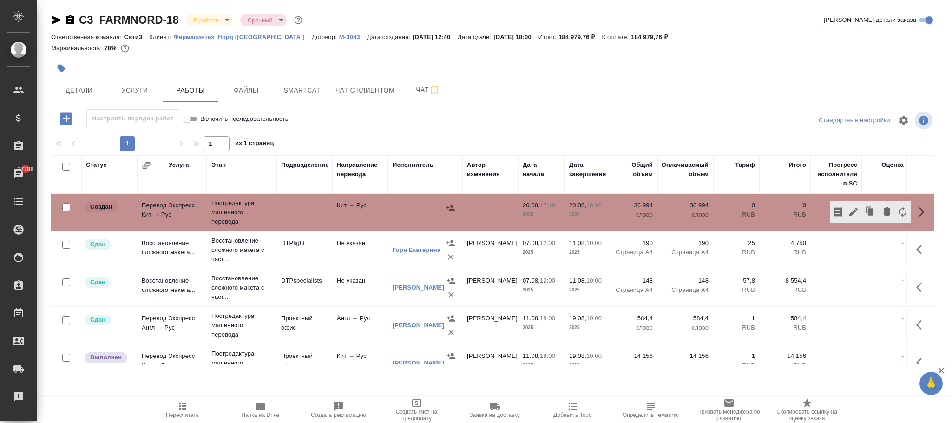
click at [867, 229] on td "-" at bounding box center [885, 212] width 46 height 33
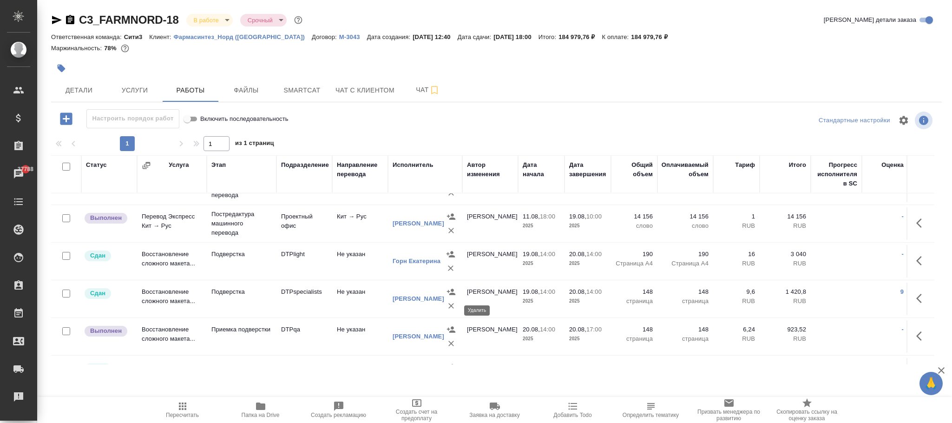
scroll to position [181, 0]
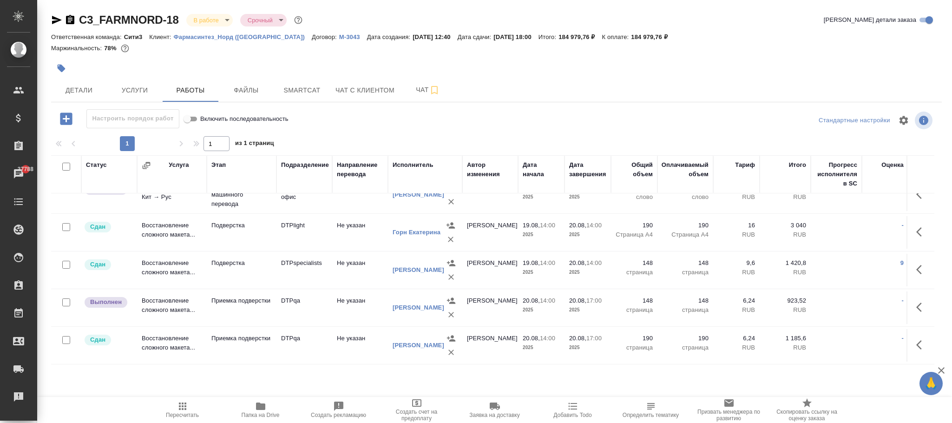
click at [418, 164] on div "Исполнитель" at bounding box center [413, 164] width 41 height 9
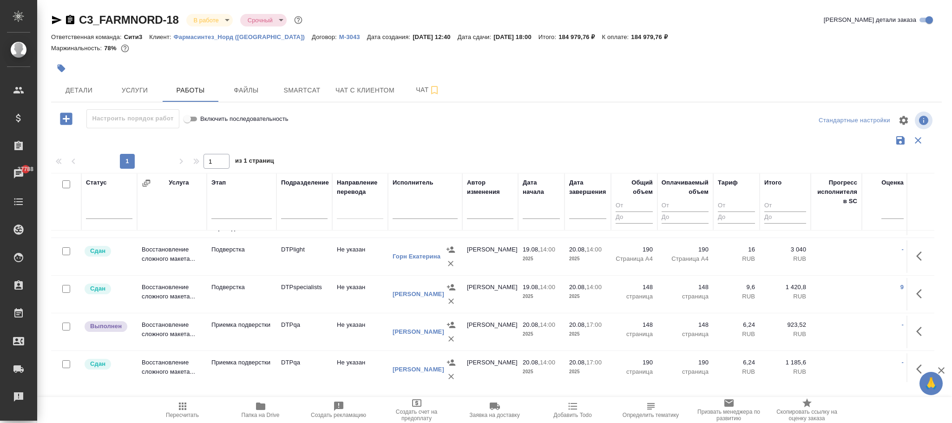
click at [410, 215] on input "text" at bounding box center [425, 213] width 65 height 12
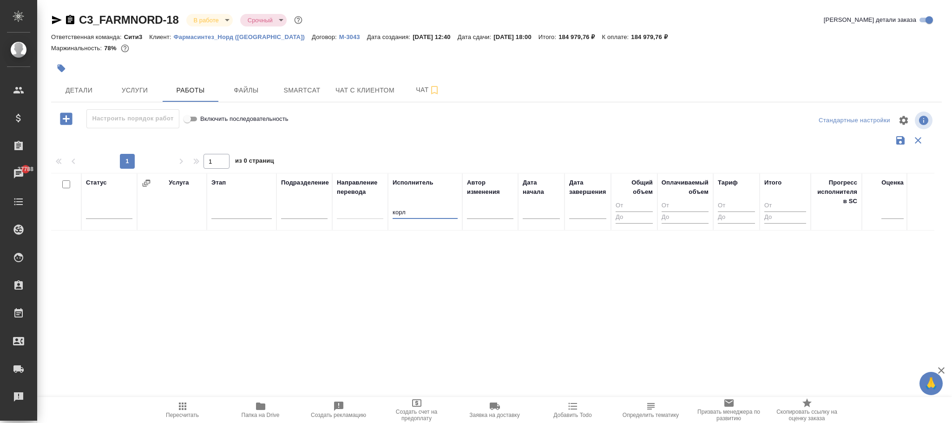
scroll to position [0, 0]
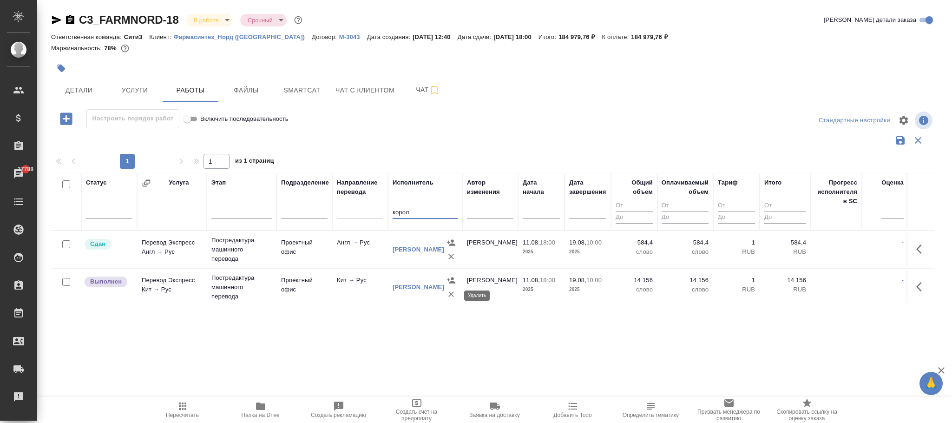
type input "корол"
click at [453, 297] on icon "button" at bounding box center [451, 294] width 9 height 9
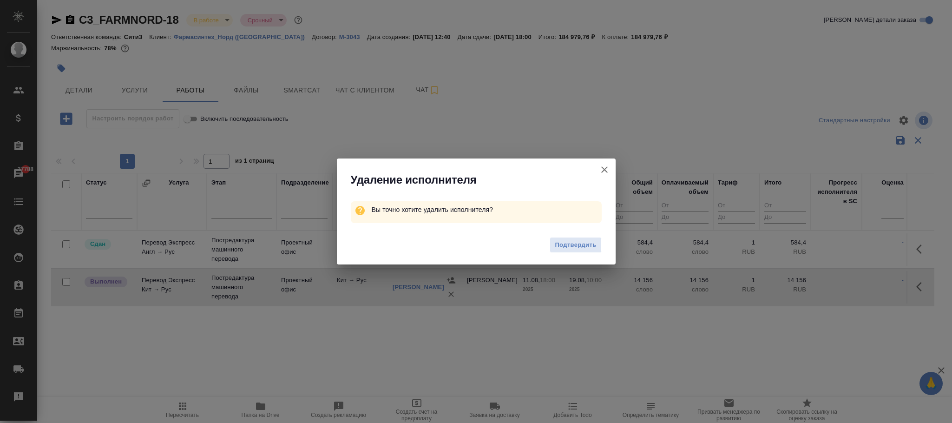
drag, startPoint x: 582, startPoint y: 241, endPoint x: 646, endPoint y: 243, distance: 63.7
click at [583, 241] on span "Подтвердить" at bounding box center [575, 245] width 41 height 11
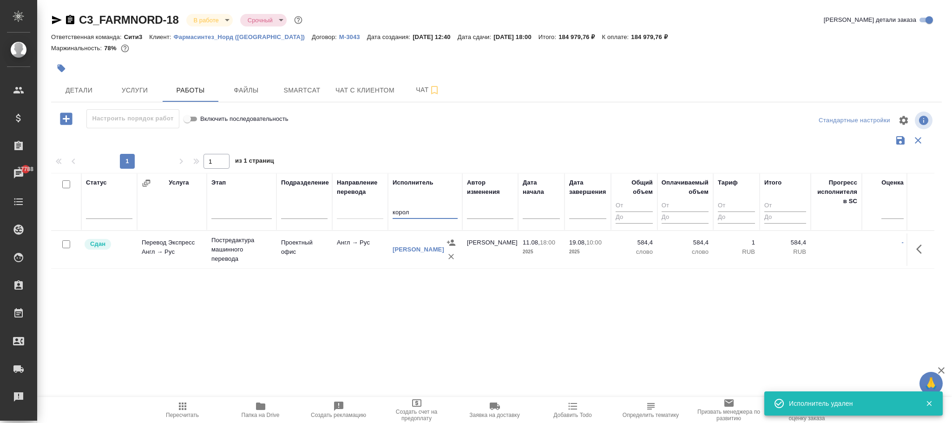
drag, startPoint x: 433, startPoint y: 212, endPoint x: 346, endPoint y: 213, distance: 86.5
click at [346, 213] on tr "Статус Услуга Этап Подразделение Направление перевода Исполнитель корол Автор и…" at bounding box center [549, 202] width 997 height 58
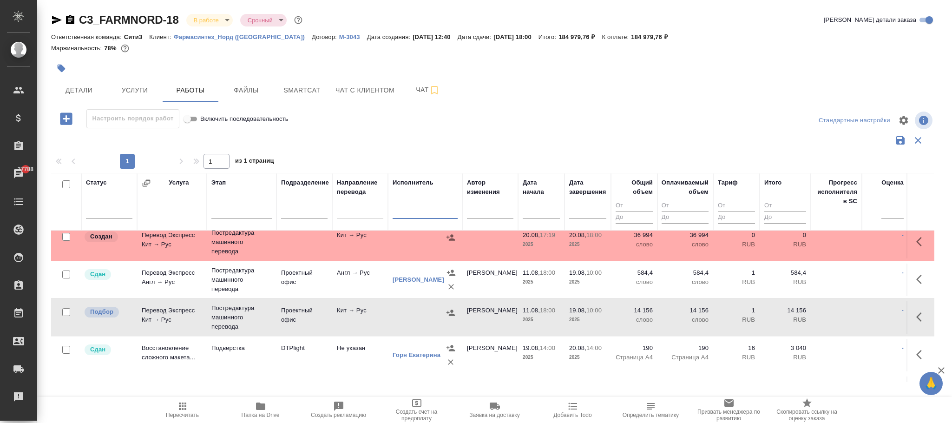
scroll to position [70, 0]
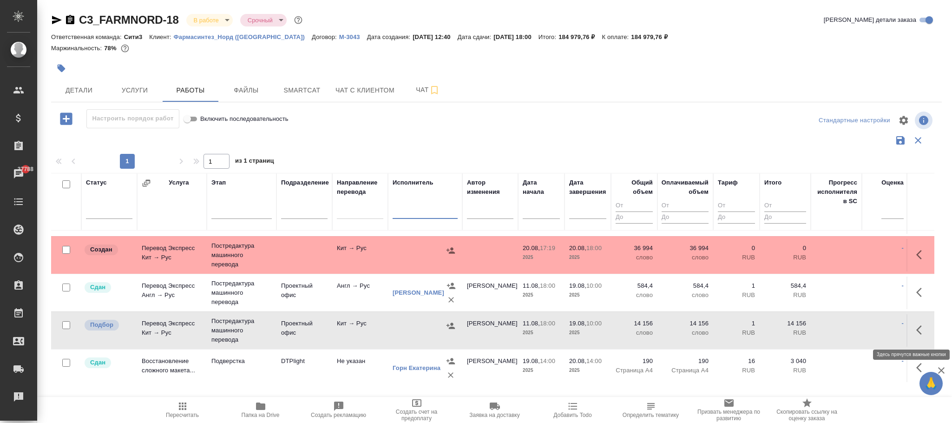
click at [911, 329] on button "button" at bounding box center [922, 330] width 22 height 22
click at [882, 330] on icon "button" at bounding box center [887, 329] width 11 height 11
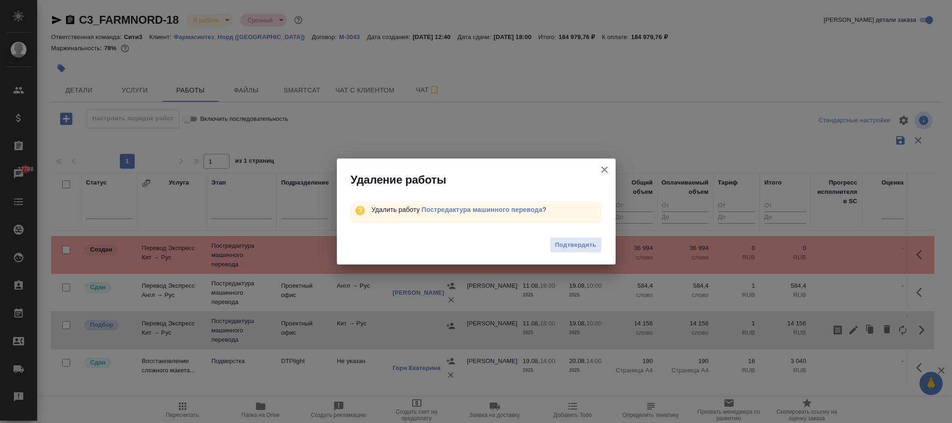
click at [581, 240] on span "Подтвердить" at bounding box center [575, 245] width 41 height 11
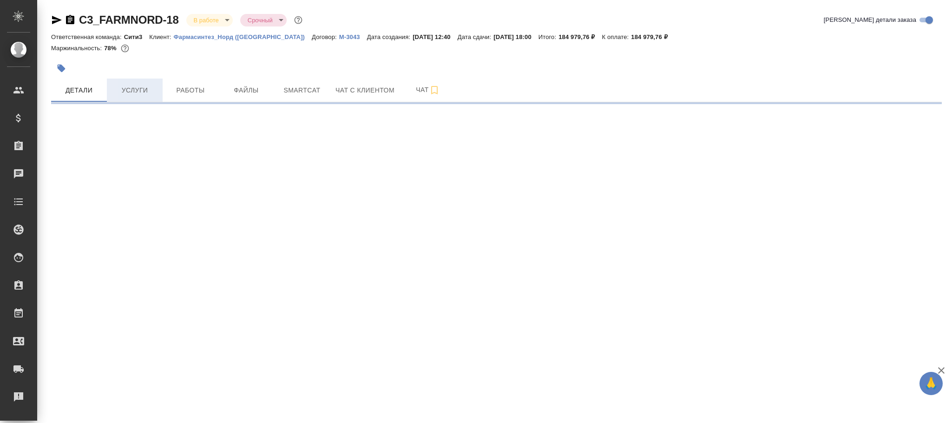
select select "RU"
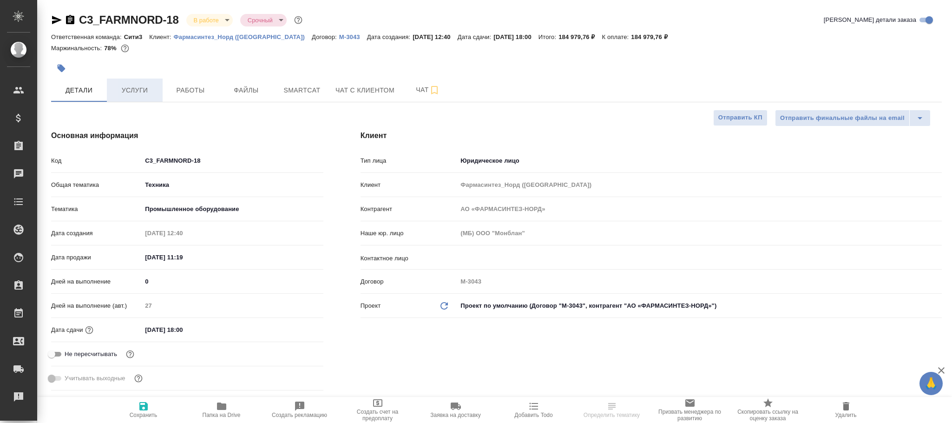
click at [134, 89] on span "Услуги" at bounding box center [134, 91] width 45 height 12
type textarea "x"
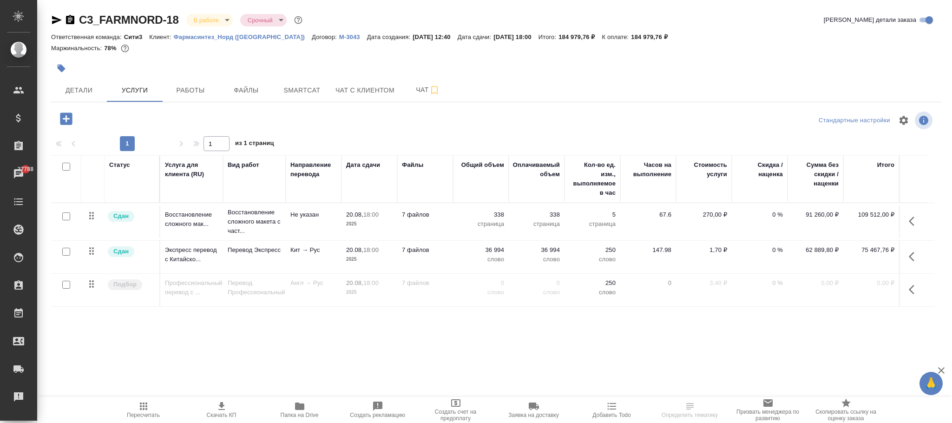
click at [912, 254] on icon "button" at bounding box center [914, 256] width 11 height 11
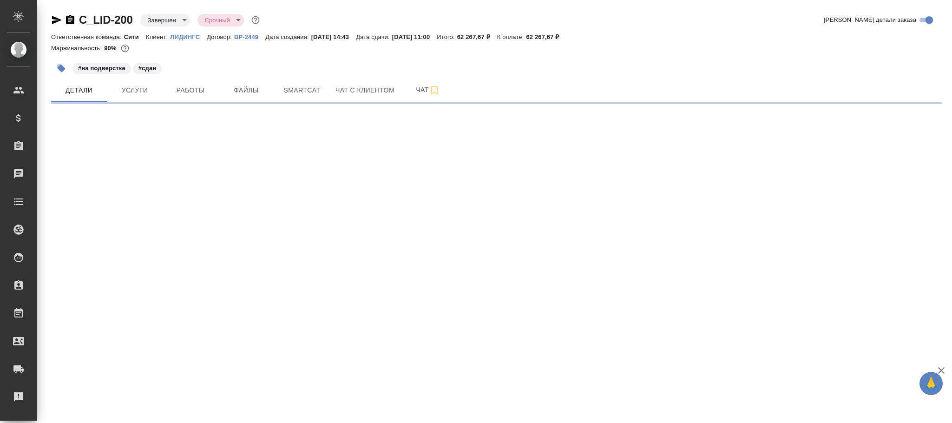
click at [171, 20] on body "🙏 .cls-1 fill:#fff; AWATERA [PERSON_NAME][PERSON_NAME] Спецификации Заказы Чаты…" at bounding box center [476, 211] width 952 height 423
select select "RU"
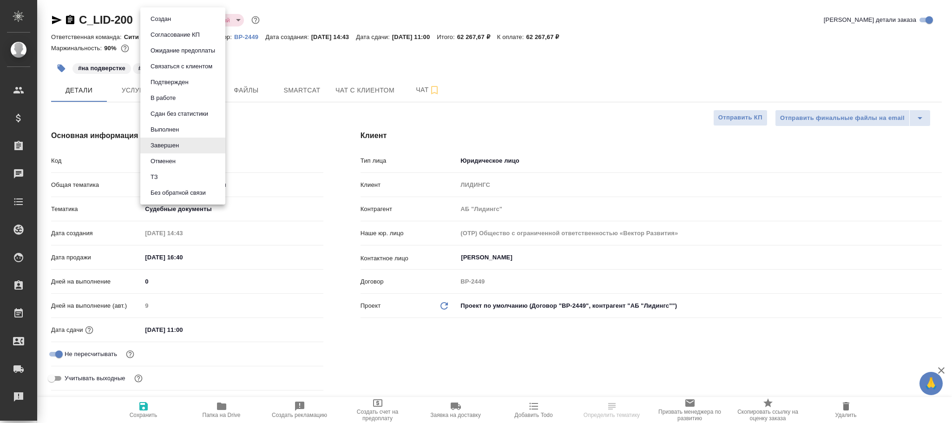
type textarea "x"
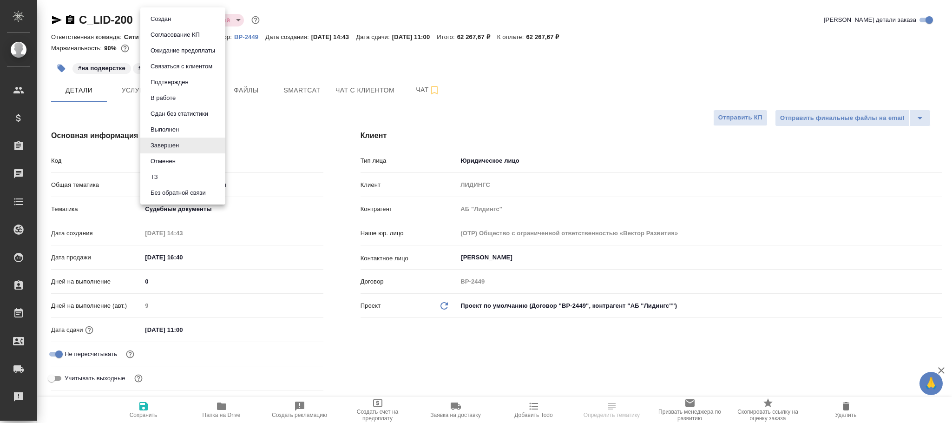
type textarea "x"
drag, startPoint x: 166, startPoint y: 130, endPoint x: 176, endPoint y: 121, distance: 12.5
click at [168, 129] on button "Выполнен" at bounding box center [165, 130] width 34 height 10
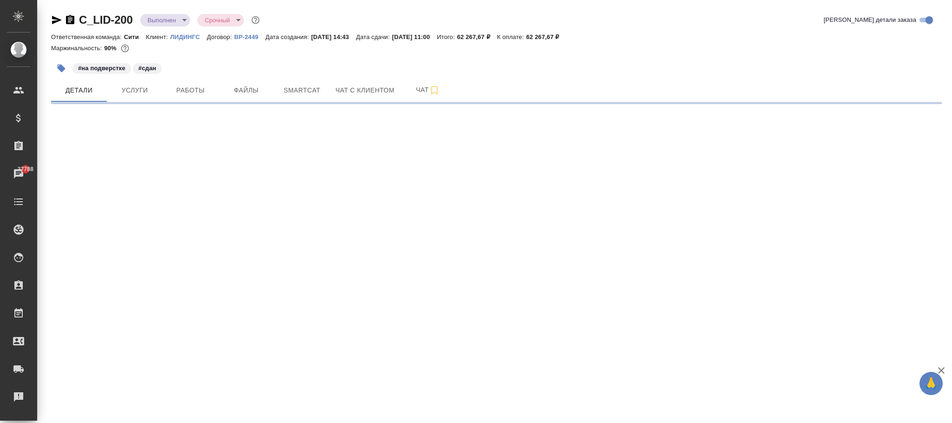
select select "RU"
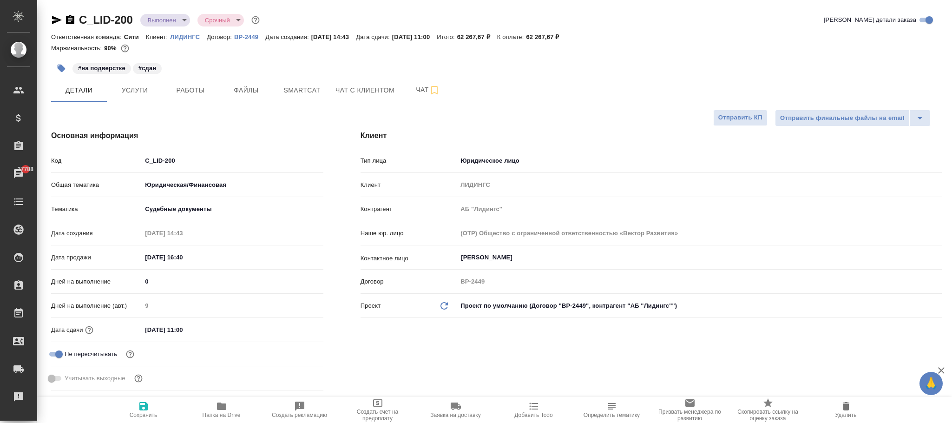
type textarea "x"
click at [149, 411] on span "Сохранить" at bounding box center [143, 410] width 67 height 18
type textarea "x"
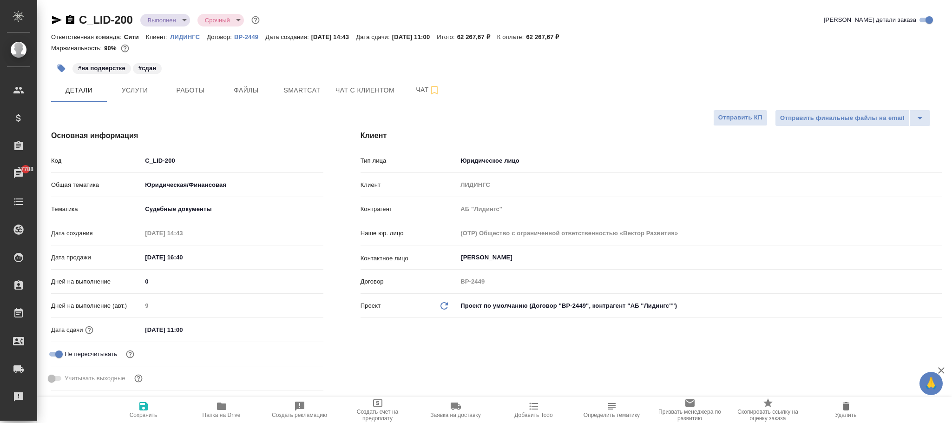
type textarea "x"
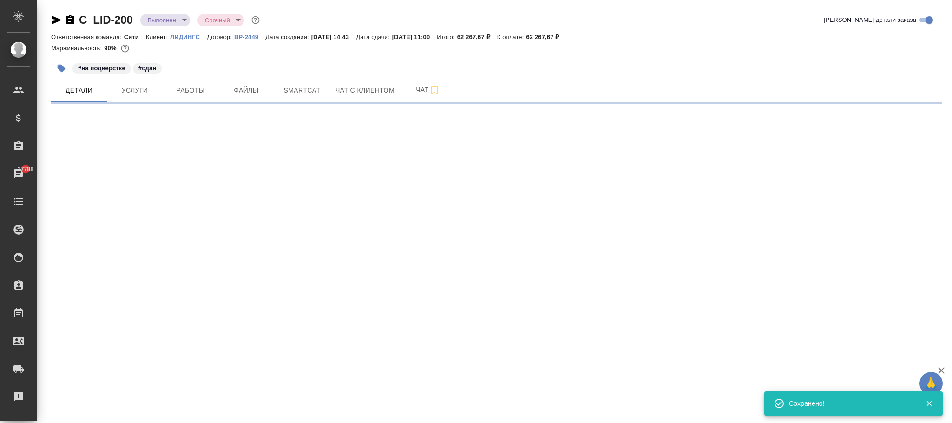
select select "RU"
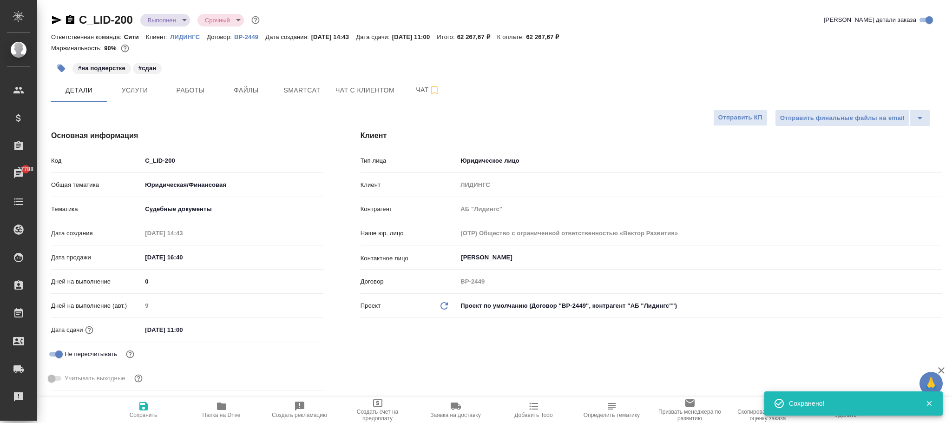
type textarea "x"
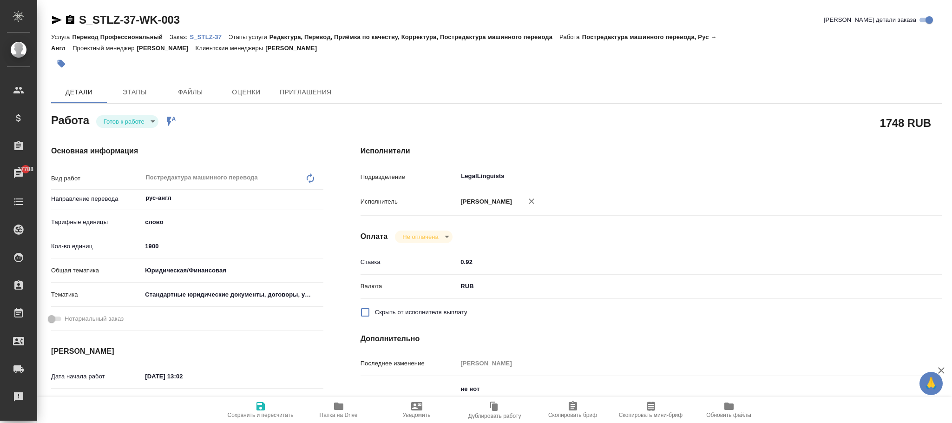
type textarea "x"
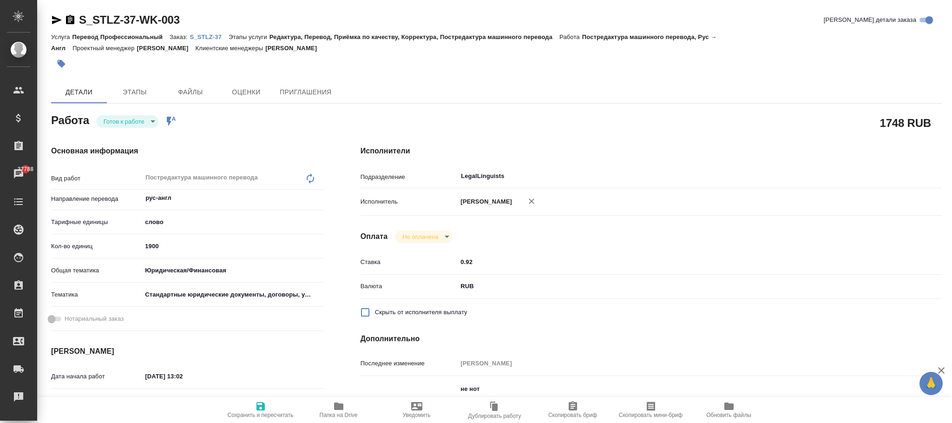
type textarea "x"
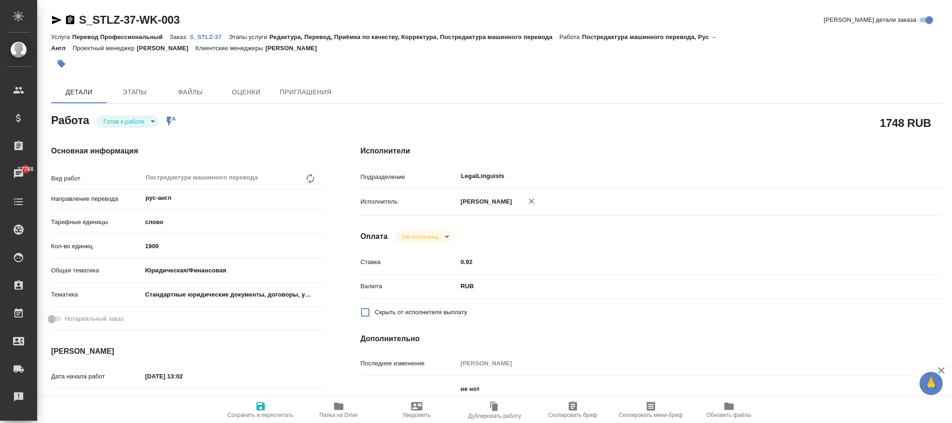
type textarea "x"
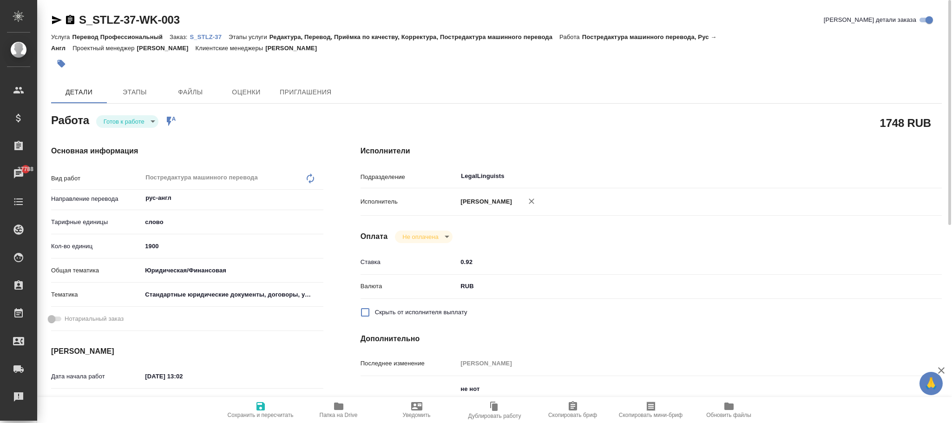
click at [214, 38] on p "S_STLZ-37" at bounding box center [209, 36] width 39 height 7
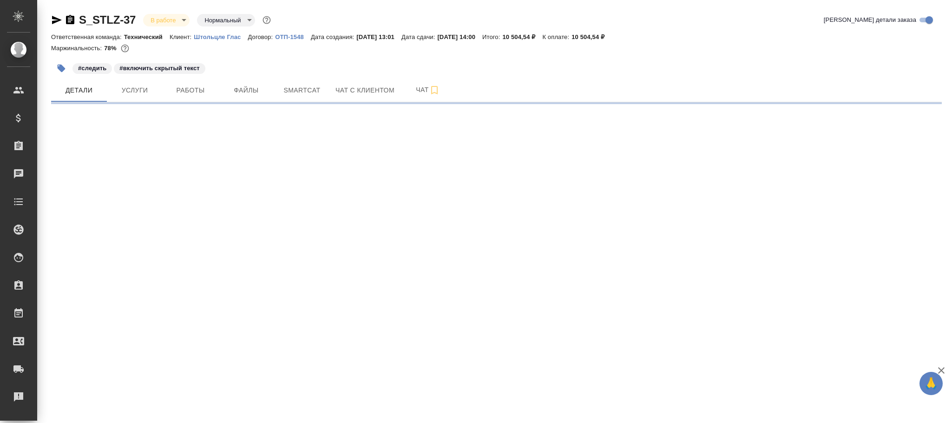
select select "RU"
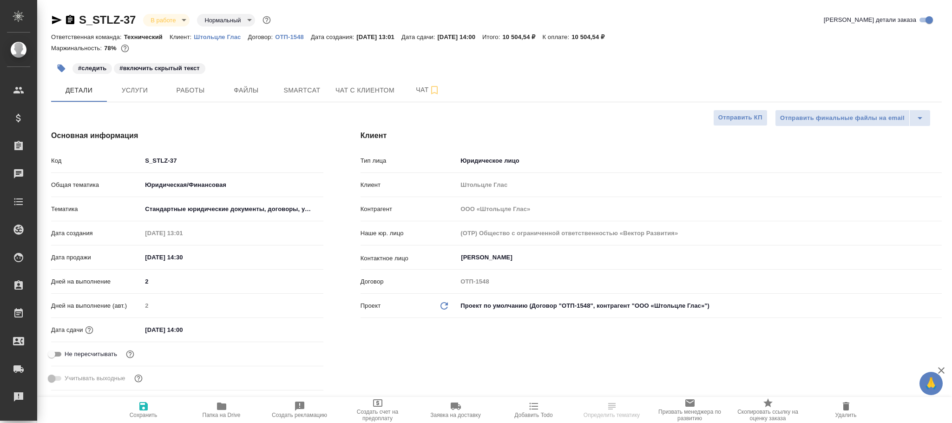
type textarea "x"
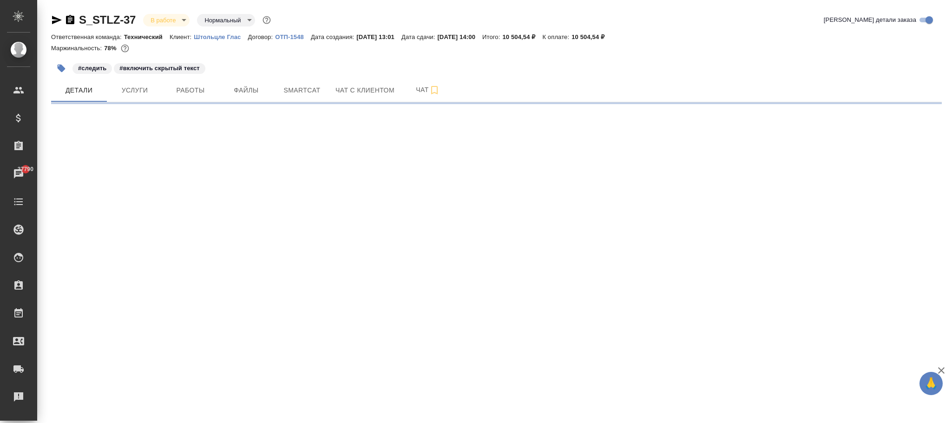
select select "RU"
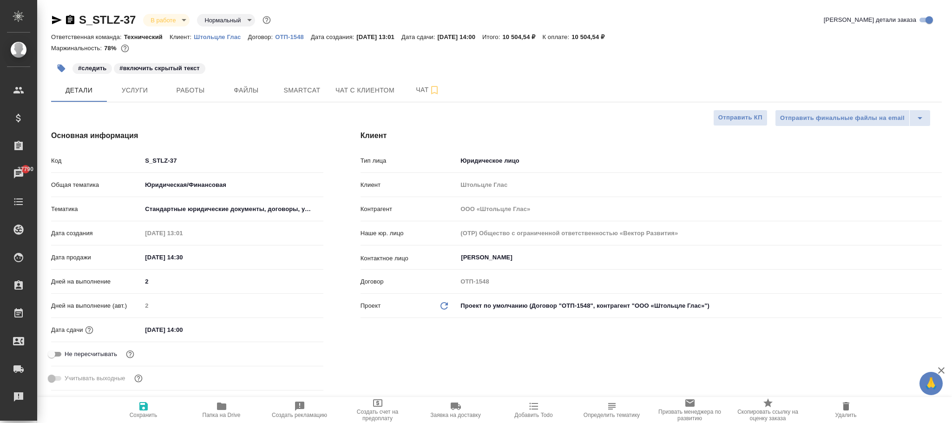
type textarea "x"
